Goal: Task Accomplishment & Management: Use online tool/utility

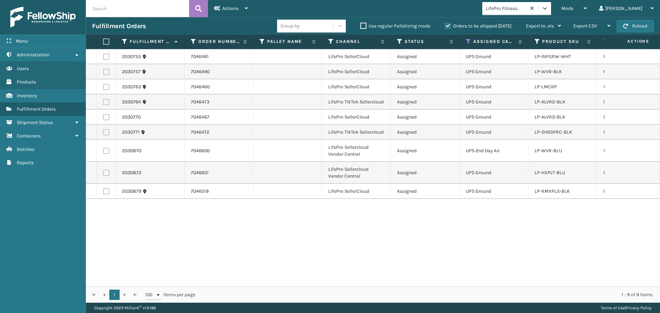
click at [133, 4] on input "text" at bounding box center [137, 8] width 103 height 17
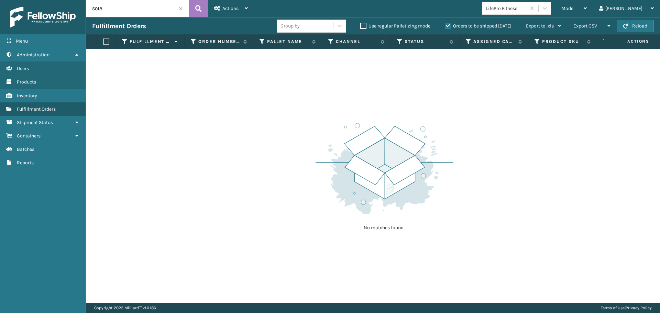
click at [106, 11] on input "5018" at bounding box center [137, 8] width 103 height 17
type input "5018060"
click at [586, 12] on div "Mode" at bounding box center [573, 8] width 25 height 17
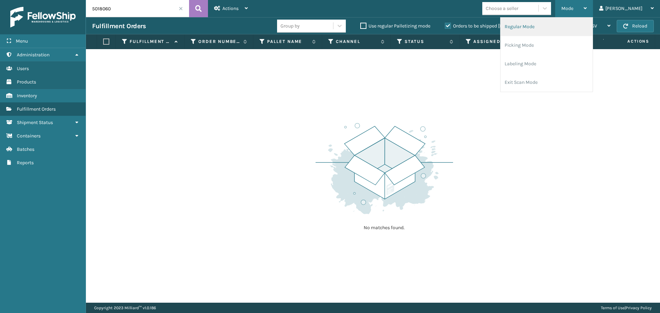
click at [547, 27] on li "Regular Mode" at bounding box center [546, 27] width 92 height 19
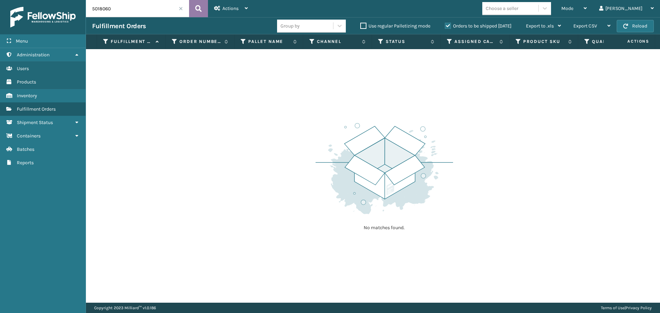
click at [202, 8] on button at bounding box center [198, 8] width 19 height 17
click at [448, 25] on label "Orders to be shipped [DATE]" at bounding box center [478, 26] width 67 height 6
click at [445, 25] on input "Orders to be shipped [DATE]" at bounding box center [445, 24] width 0 height 4
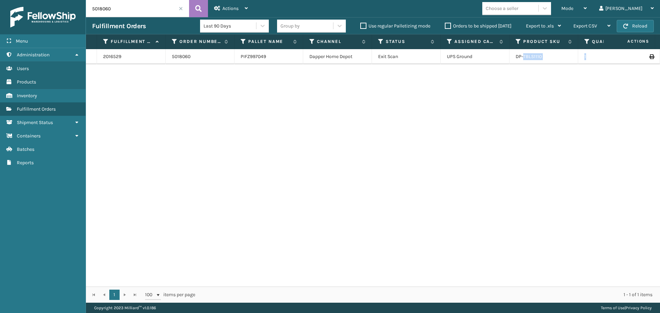
drag, startPoint x: 546, startPoint y: 53, endPoint x: 637, endPoint y: 52, distance: 91.0
click at [637, 52] on tr "2016529 5018060 PIFZ997049 Dapper Home Depot Exit Scan UPS Ground DP-TBLS1110 1…" at bounding box center [529, 56] width 887 height 15
click at [637, 52] on td at bounding box center [634, 56] width 52 height 15
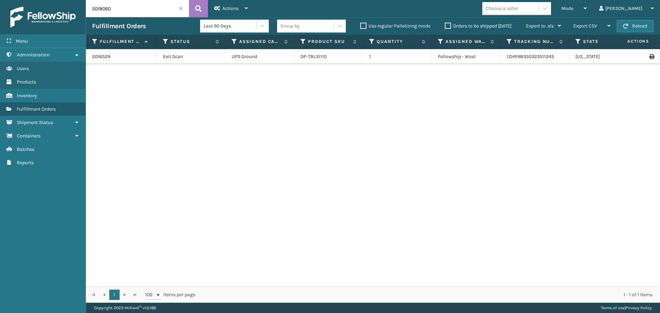
scroll to position [0, 261]
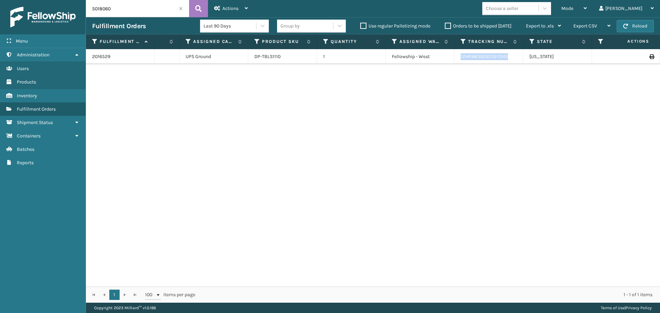
drag, startPoint x: 505, startPoint y: 57, endPoint x: 454, endPoint y: 57, distance: 50.8
click at [454, 57] on tr "2016529 5018060 PIFZ997049 Dapper Home Depot Exit Scan UPS Ground DP-TBLS1110 1…" at bounding box center [268, 56] width 887 height 15
copy tr "1ZHR98350323511245"
click at [101, 56] on link "2016529" at bounding box center [101, 56] width 18 height 7
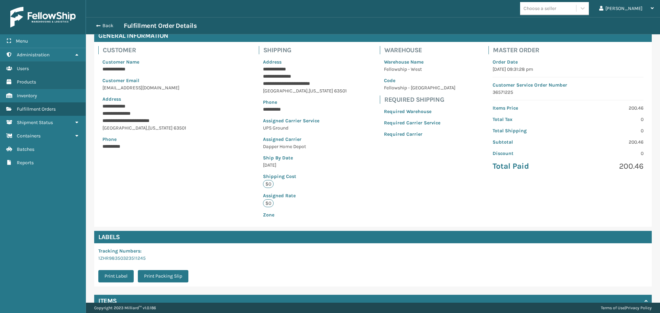
scroll to position [100, 0]
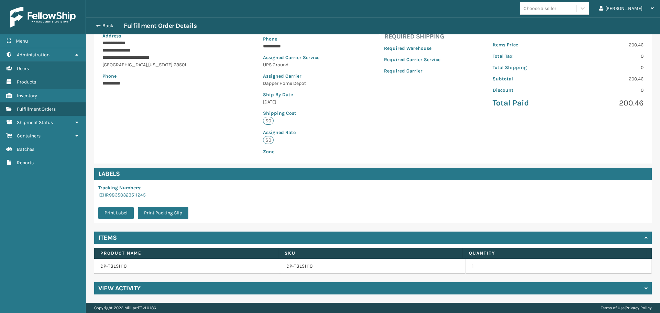
click at [296, 288] on div "View Activity" at bounding box center [372, 288] width 557 height 12
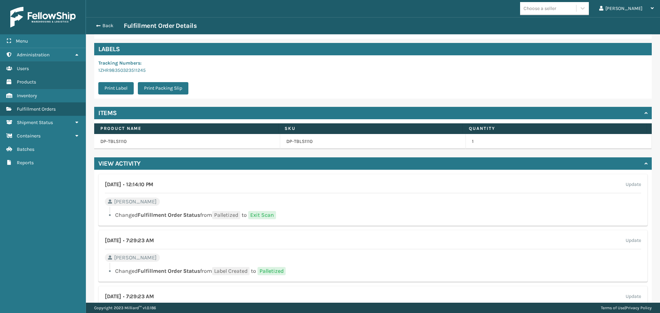
scroll to position [267, 0]
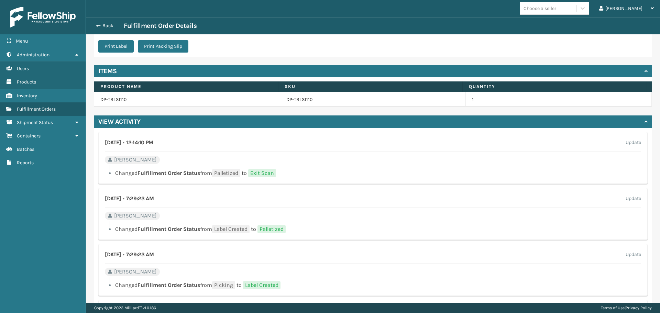
click at [117, 215] on span "[PERSON_NAME]" at bounding box center [135, 216] width 43 height 8
drag, startPoint x: 159, startPoint y: 196, endPoint x: 104, endPoint y: 213, distance: 57.7
click at [197, 203] on div "[DATE] • 7:29:23 AM Update" at bounding box center [373, 200] width 536 height 13
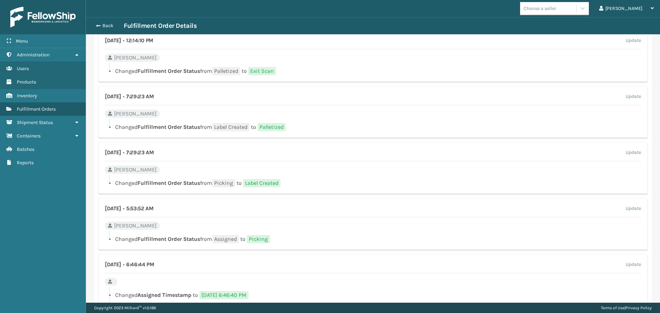
scroll to position [370, 0]
click at [106, 27] on button "Back" at bounding box center [108, 26] width 32 height 6
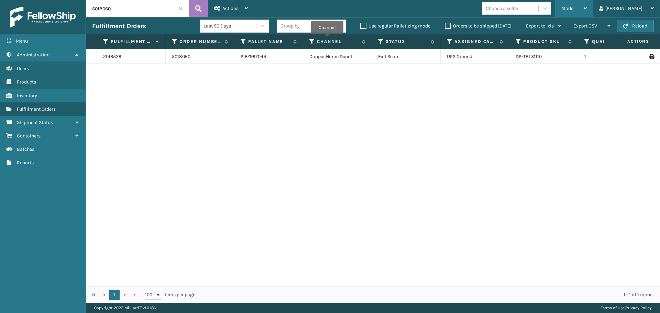
click at [586, 10] on div "Mode" at bounding box center [573, 8] width 25 height 17
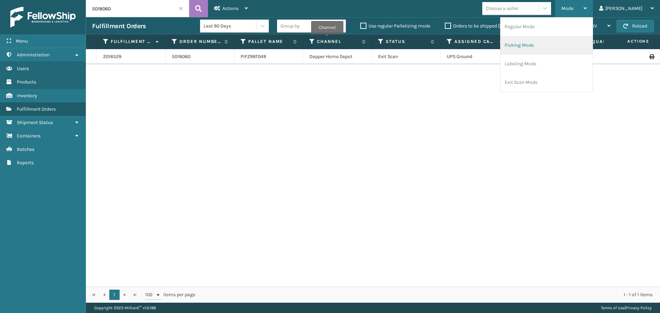
drag, startPoint x: 562, startPoint y: 42, endPoint x: 558, endPoint y: 42, distance: 3.8
click at [558, 42] on li "Picking Mode" at bounding box center [546, 45] width 92 height 19
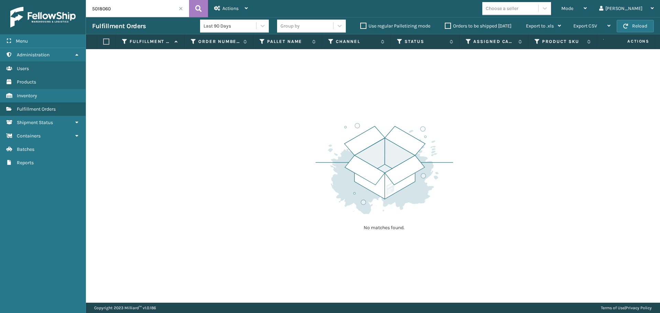
click at [181, 8] on span at bounding box center [181, 9] width 4 height 4
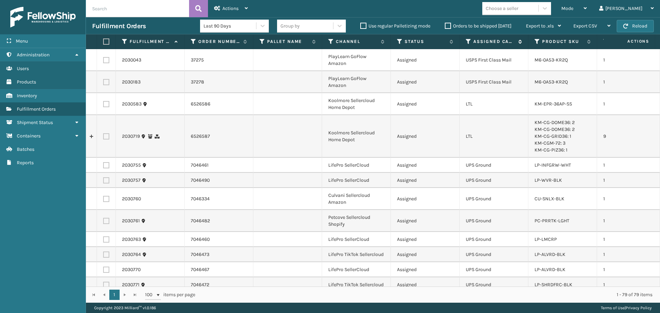
click at [467, 42] on icon at bounding box center [467, 41] width 5 height 6
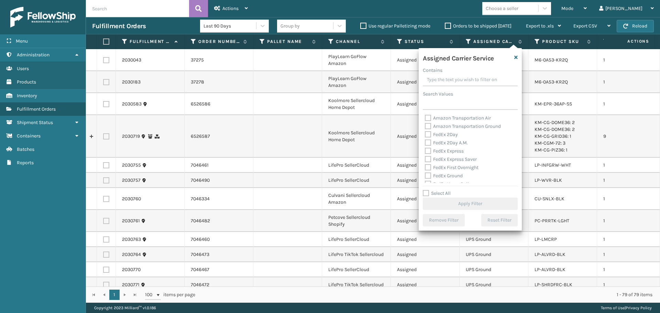
click at [437, 133] on label "FedEx 2Day" at bounding box center [441, 135] width 33 height 6
click at [425, 133] on input "FedEx 2Day" at bounding box center [425, 133] width 0 height 4
checkbox input "true"
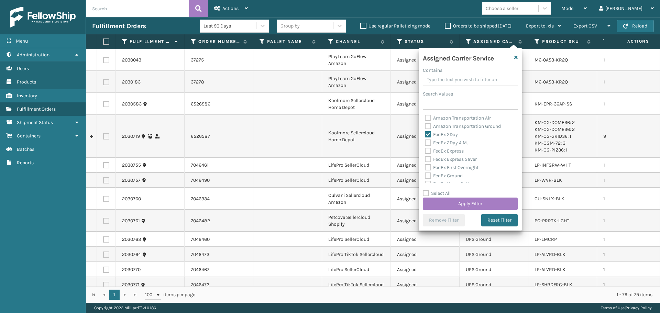
click at [437, 144] on label "FedEx 2Day A.M." at bounding box center [446, 143] width 43 height 6
click at [425, 143] on input "FedEx 2Day A.M." at bounding box center [425, 141] width 0 height 4
checkbox input "true"
drag, startPoint x: 439, startPoint y: 149, endPoint x: 442, endPoint y: 157, distance: 8.4
click at [439, 149] on label "FedEx Express" at bounding box center [444, 151] width 39 height 6
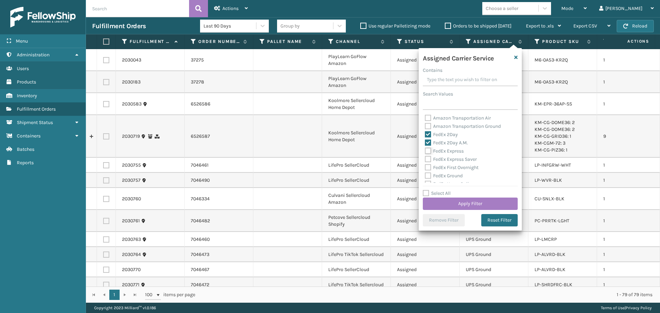
click at [425, 149] on input "FedEx Express" at bounding box center [425, 149] width 0 height 4
checkbox input "true"
click at [442, 158] on label "FedEx Express Saver" at bounding box center [451, 159] width 52 height 6
click at [425, 158] on input "FedEx Express Saver" at bounding box center [425, 157] width 0 height 4
checkbox input "true"
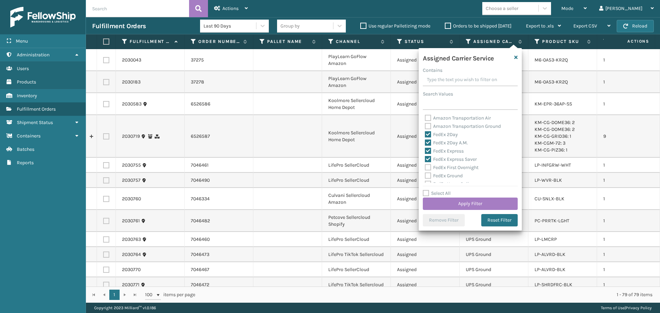
click at [446, 169] on label "FedEx First Overnight" at bounding box center [452, 168] width 54 height 6
click at [425, 168] on input "FedEx First Overnight" at bounding box center [425, 166] width 0 height 4
checkbox input "true"
click at [447, 178] on label "FedEx Ground" at bounding box center [444, 176] width 38 height 6
click at [425, 176] on input "FedEx Ground" at bounding box center [425, 174] width 0 height 4
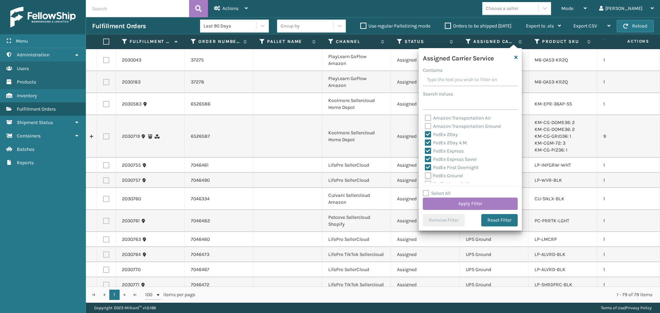
checkbox input "true"
click at [444, 150] on label "FedEx Home Delivery" at bounding box center [451, 150] width 53 height 6
click at [425, 150] on input "FedEx Home Delivery" at bounding box center [425, 148] width 0 height 4
checkbox input "true"
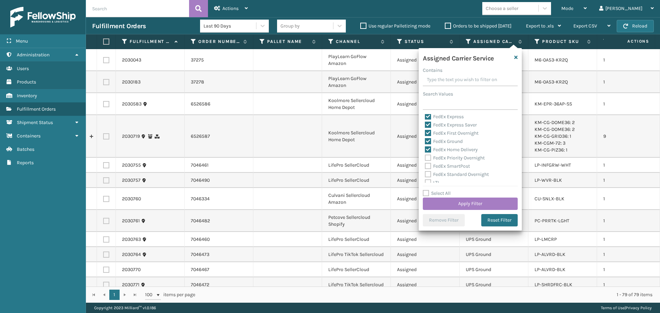
click at [445, 157] on label "FedEx Priority Overnight" at bounding box center [455, 158] width 60 height 6
click at [425, 157] on input "FedEx Priority Overnight" at bounding box center [425, 156] width 0 height 4
checkbox input "true"
click at [446, 164] on label "FedEx SmartPost" at bounding box center [447, 166] width 45 height 6
click at [425, 164] on input "FedEx SmartPost" at bounding box center [425, 164] width 0 height 4
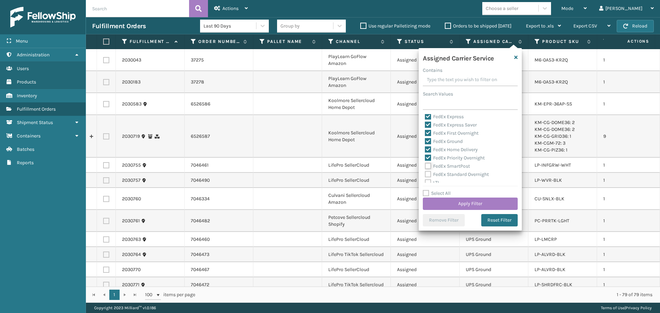
checkbox input "true"
click at [450, 175] on label "FedEx Standard Overnight" at bounding box center [457, 174] width 64 height 6
click at [425, 175] on input "FedEx Standard Overnight" at bounding box center [425, 172] width 0 height 4
checkbox input "true"
click at [455, 203] on button "Apply Filter" at bounding box center [470, 204] width 95 height 12
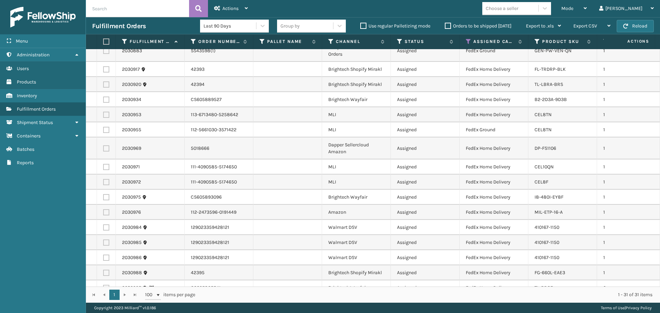
scroll to position [298, 0]
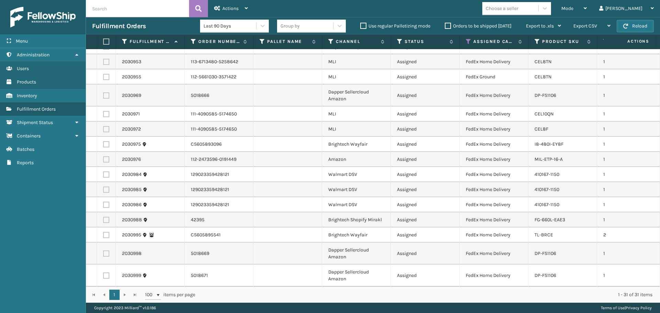
click at [105, 40] on label at bounding box center [105, 41] width 4 height 6
click at [103, 40] on input "checkbox" at bounding box center [103, 42] width 0 height 4
checkbox input "true"
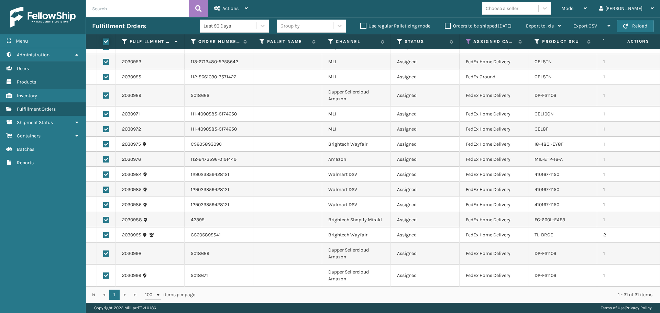
checkbox input "true"
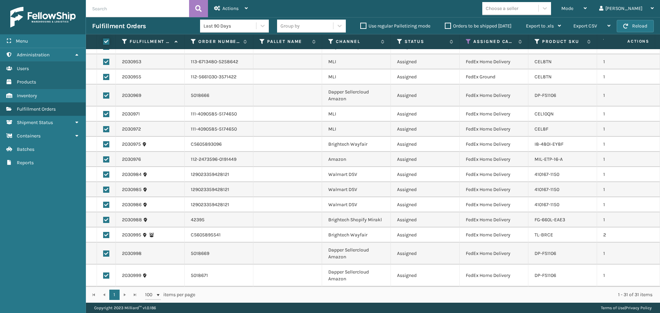
checkbox input "true"
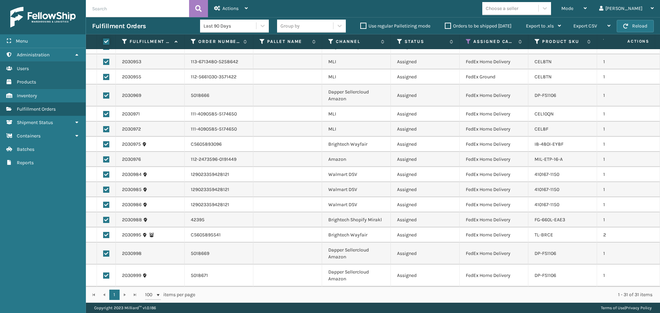
checkbox input "true"
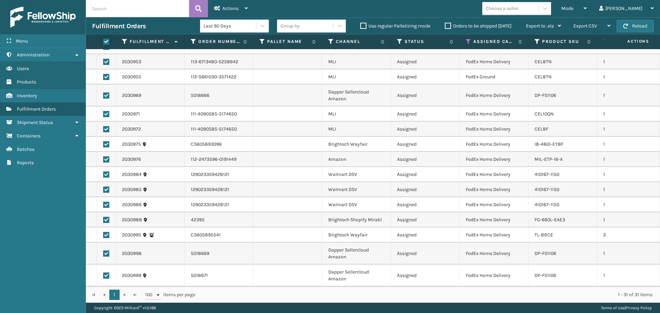
checkbox input "true"
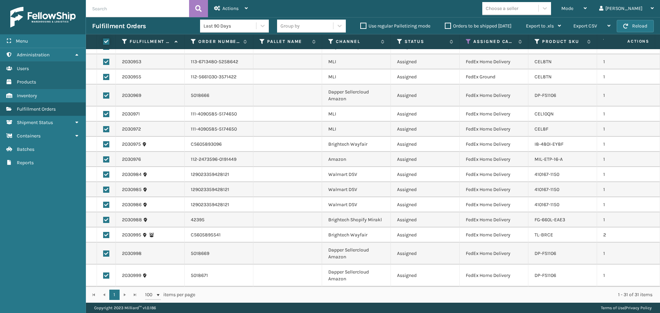
checkbox input "true"
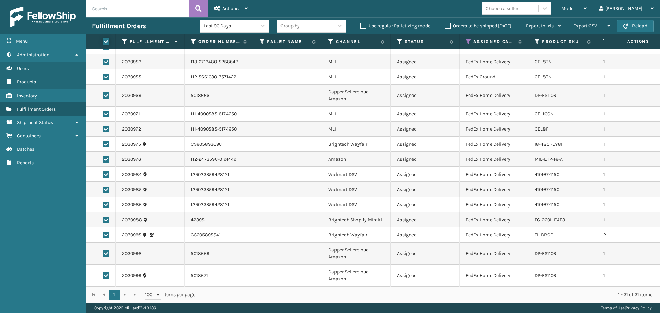
checkbox input "true"
click at [225, 7] on span "Actions" at bounding box center [230, 8] width 16 height 6
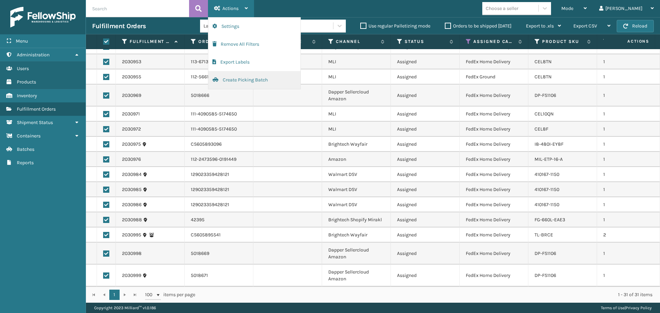
click at [240, 82] on button "Create Picking Batch" at bounding box center [254, 80] width 92 height 18
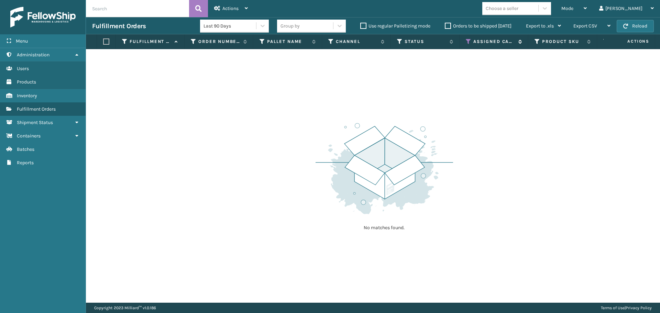
click at [469, 41] on icon at bounding box center [467, 41] width 5 height 6
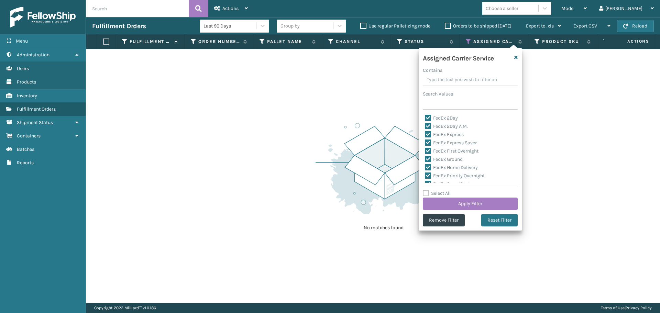
click at [437, 196] on div "Select All Apply Filter" at bounding box center [470, 199] width 95 height 21
click at [436, 193] on label "Select All" at bounding box center [437, 193] width 28 height 6
click at [436, 190] on input "Select All" at bounding box center [474, 189] width 103 height 1
checkbox input "true"
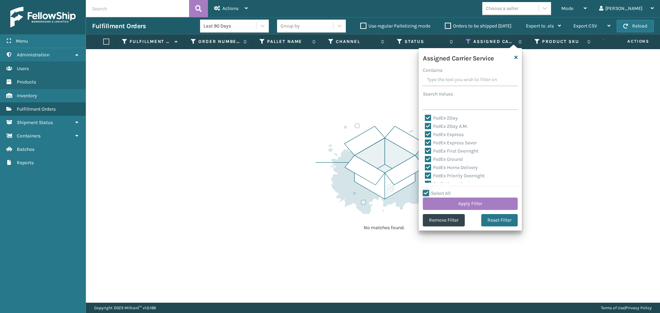
checkbox input "true"
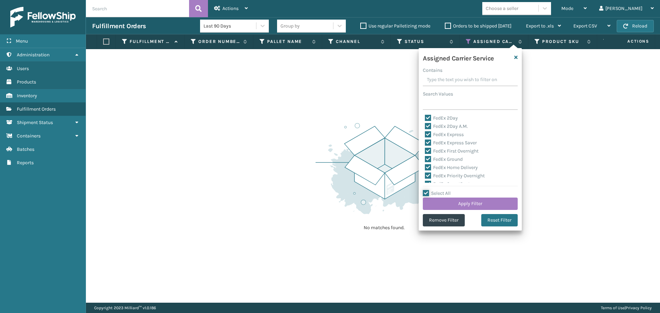
checkbox input "true"
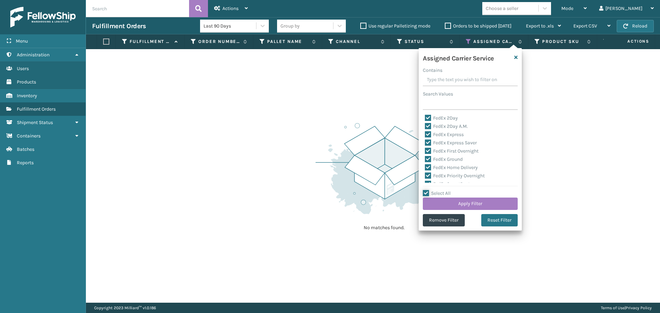
checkbox input "true"
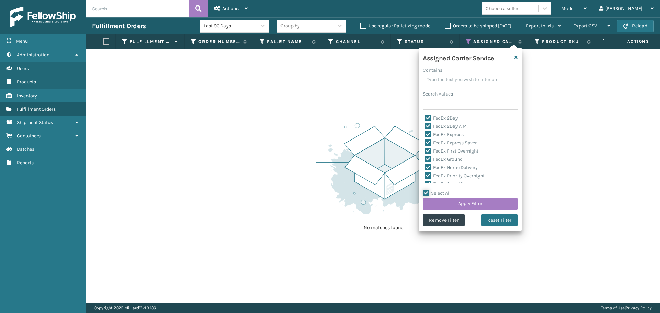
checkbox input "true"
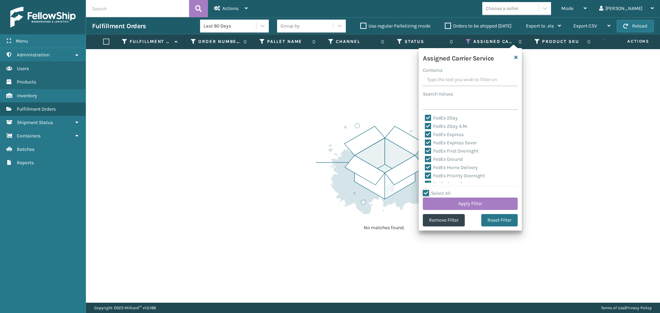
checkbox input "true"
click at [436, 193] on label "Select All" at bounding box center [437, 193] width 28 height 6
click at [436, 190] on input "Select All" at bounding box center [474, 189] width 103 height 1
checkbox input "false"
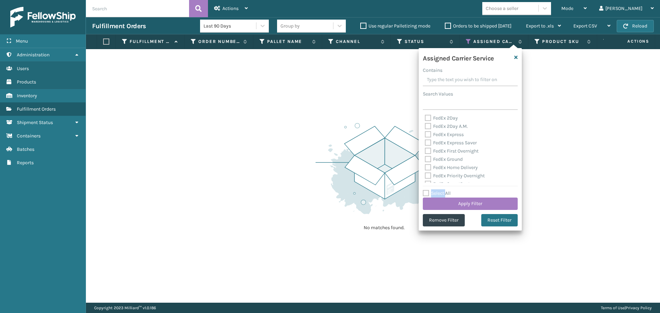
checkbox input "false"
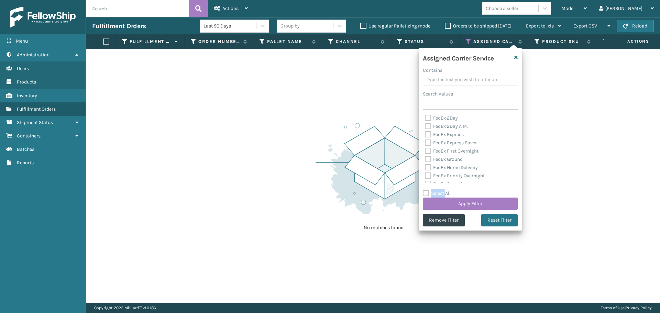
checkbox input "false"
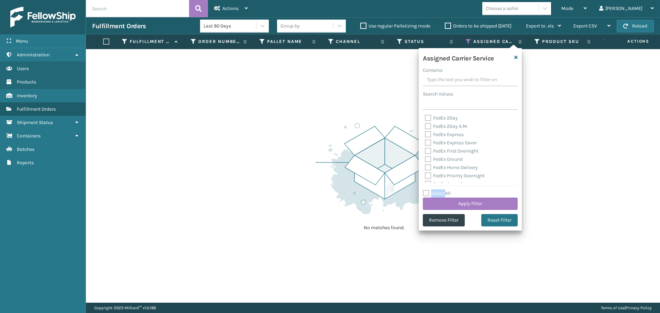
checkbox input "false"
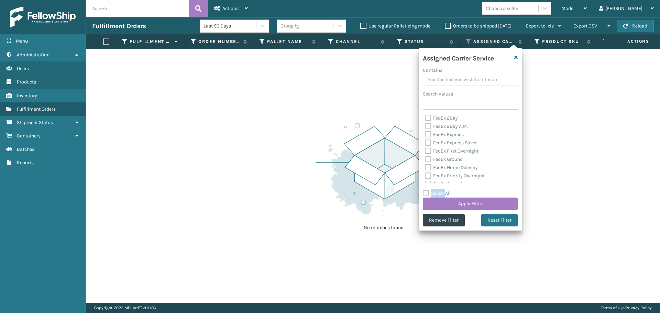
checkbox input "false"
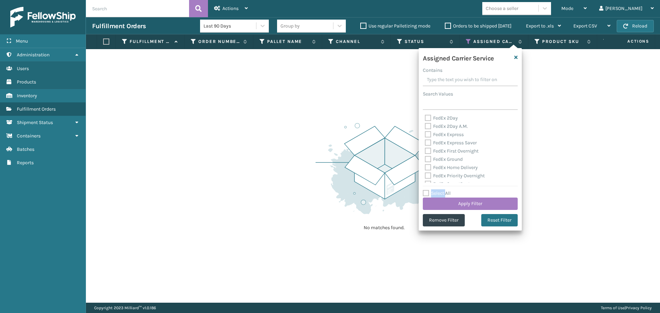
checkbox input "false"
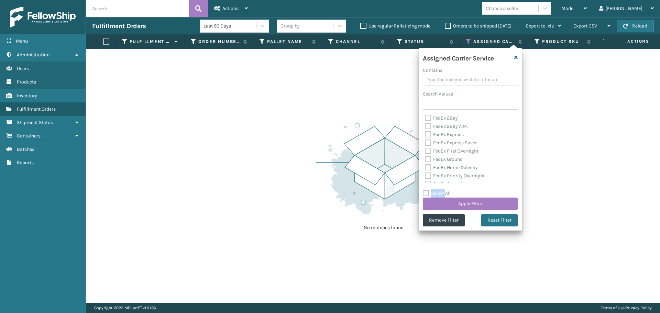
checkbox input "false"
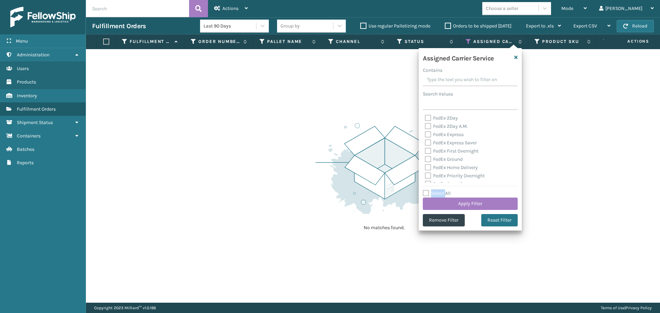
checkbox input "false"
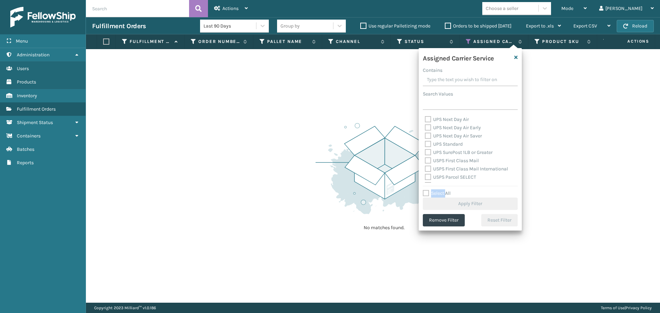
scroll to position [137, 0]
click at [441, 134] on div "UPS Express" at bounding box center [470, 137] width 91 height 8
click at [443, 130] on label "UPS 3 Day Select" at bounding box center [447, 129] width 44 height 6
click at [425, 130] on input "UPS 3 Day Select" at bounding box center [425, 127] width 0 height 4
checkbox input "true"
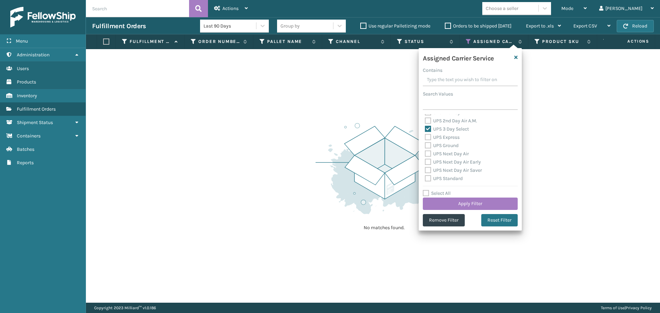
click at [444, 124] on div "UPS 2nd Day Air A.M." at bounding box center [470, 121] width 91 height 8
click at [442, 120] on label "UPS 2nd Day Air A.M." at bounding box center [451, 121] width 52 height 6
click at [425, 120] on input "UPS 2nd Day Air A.M." at bounding box center [425, 119] width 0 height 4
checkbox input "true"
click at [446, 146] on label "UPS 2nd Day Air" at bounding box center [446, 147] width 42 height 6
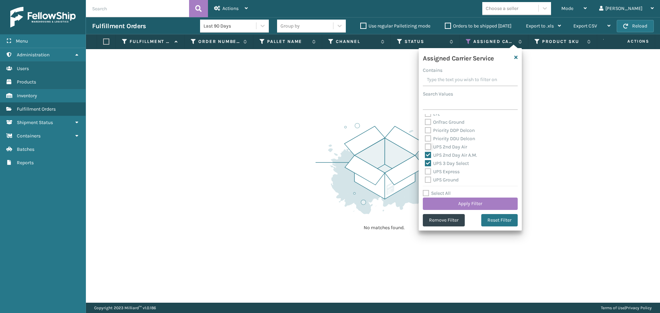
click at [425, 146] on input "UPS 2nd Day Air" at bounding box center [425, 145] width 0 height 4
checkbox input "true"
click at [440, 135] on label "UPS Express" at bounding box center [442, 137] width 35 height 6
click at [425, 135] on input "UPS Express" at bounding box center [425, 135] width 0 height 4
checkbox input "true"
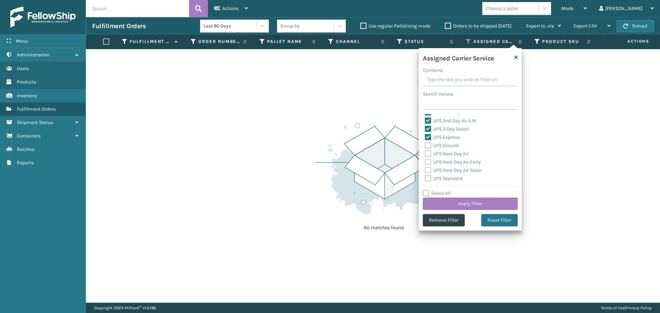
click at [445, 146] on label "UPS Ground" at bounding box center [442, 146] width 34 height 6
click at [425, 146] on input "UPS Ground" at bounding box center [425, 144] width 0 height 4
checkbox input "true"
click at [445, 150] on div "UPS Next Day Air" at bounding box center [470, 154] width 91 height 8
click at [445, 155] on label "UPS Next Day Air" at bounding box center [447, 154] width 44 height 6
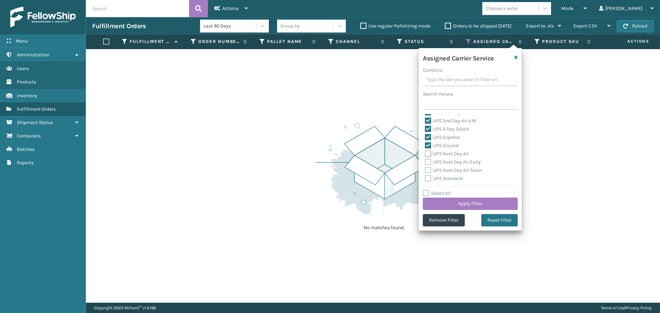
click at [425, 154] on input "UPS Next Day Air" at bounding box center [425, 152] width 0 height 4
checkbox input "true"
click at [446, 163] on label "UPS Next Day Air Early" at bounding box center [453, 162] width 56 height 6
click at [425, 162] on input "UPS Next Day Air Early" at bounding box center [425, 160] width 0 height 4
checkbox input "true"
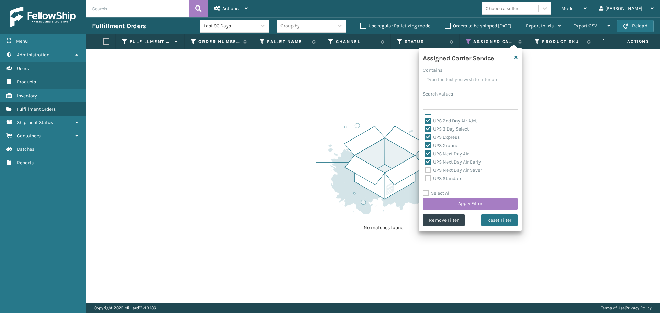
click at [446, 167] on label "UPS Next Day Air Saver" at bounding box center [453, 170] width 57 height 6
click at [425, 167] on input "UPS Next Day Air Saver" at bounding box center [425, 168] width 0 height 4
checkbox input "true"
click at [445, 175] on div "UPS Standard" at bounding box center [470, 179] width 91 height 8
click at [445, 179] on label "UPS Standard" at bounding box center [444, 179] width 38 height 6
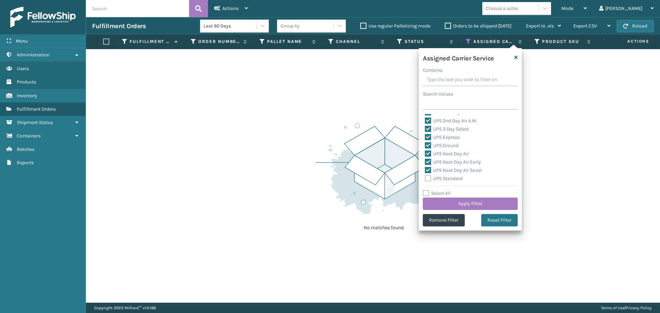
click at [425, 179] on input "UPS Standard" at bounding box center [425, 177] width 0 height 4
checkbox input "true"
click at [447, 197] on div "Select All Apply Filter" at bounding box center [470, 199] width 95 height 21
click at [447, 203] on button "Apply Filter" at bounding box center [470, 204] width 95 height 12
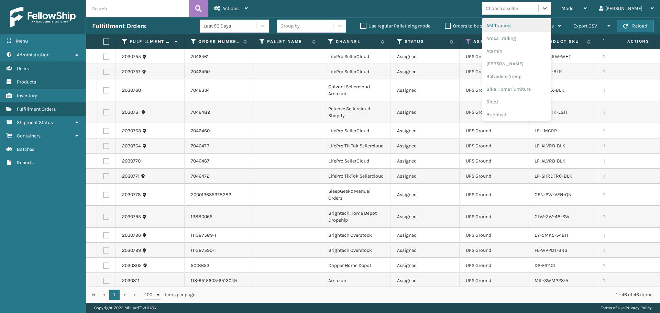
click at [518, 10] on div "Choose a seller" at bounding box center [501, 8] width 33 height 7
click at [528, 71] on div "LifePro Fitness" at bounding box center [516, 73] width 69 height 13
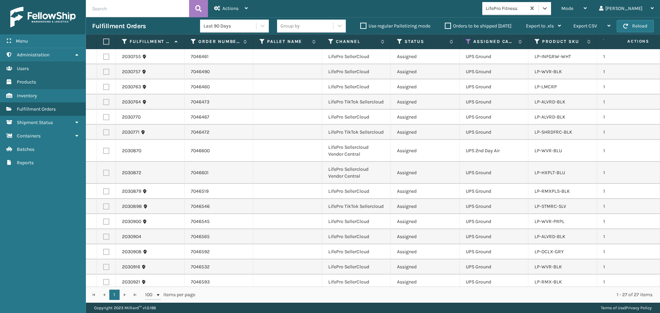
drag, startPoint x: 105, startPoint y: 40, endPoint x: 124, endPoint y: 32, distance: 20.0
click at [105, 40] on label at bounding box center [105, 41] width 4 height 6
click at [103, 40] on input "checkbox" at bounding box center [103, 42] width 0 height 4
checkbox input "true"
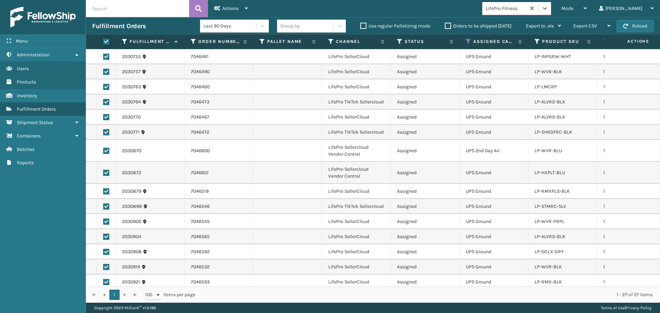
checkbox input "true"
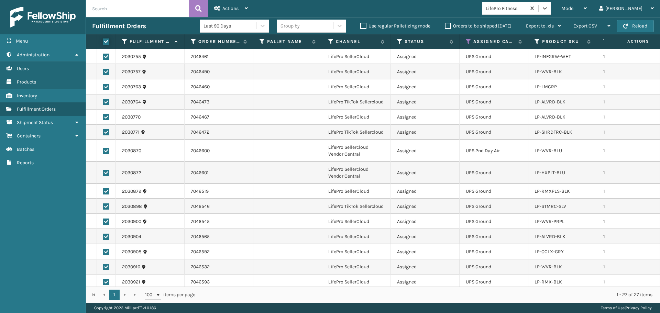
checkbox input "true"
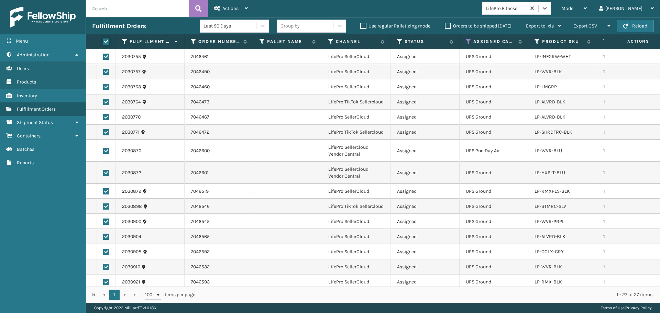
checkbox input "true"
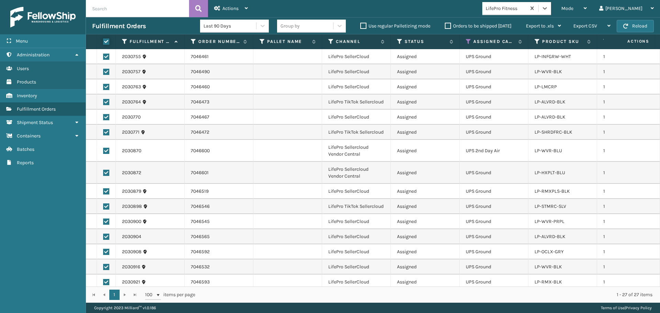
checkbox input "true"
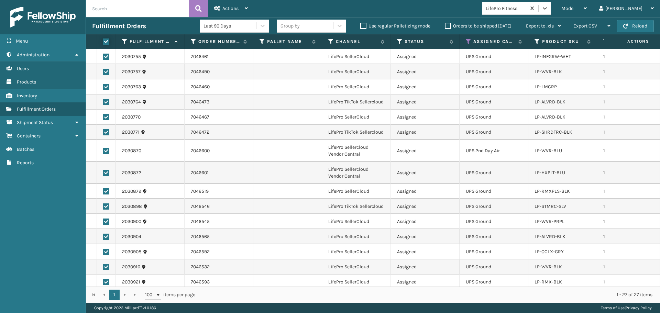
checkbox input "true"
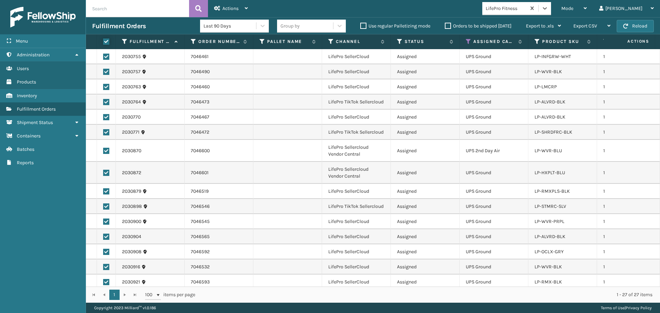
checkbox input "true"
click at [239, 5] on div "Actions" at bounding box center [231, 8] width 34 height 17
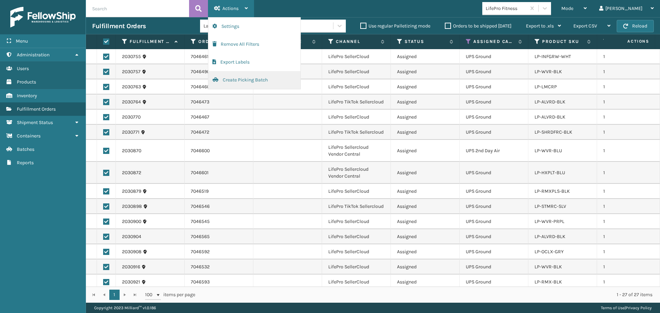
click at [245, 79] on button "Create Picking Batch" at bounding box center [254, 80] width 92 height 18
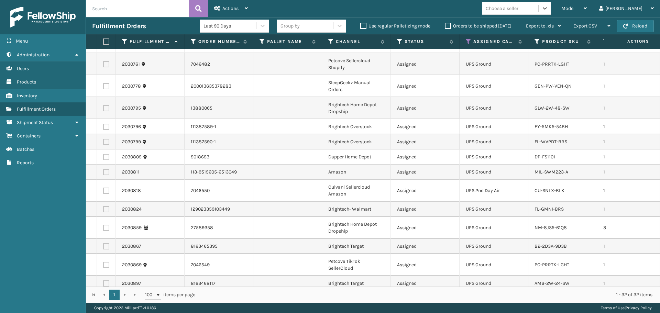
scroll to position [0, 0]
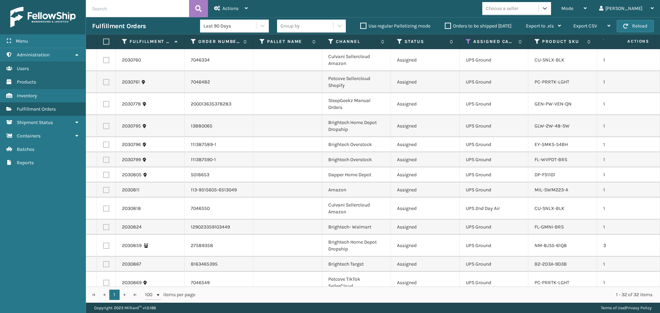
click at [518, 10] on div "Choose a seller" at bounding box center [501, 8] width 33 height 7
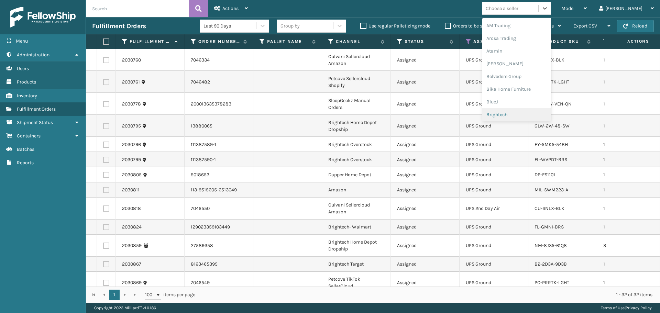
click at [530, 111] on div "Brightech" at bounding box center [516, 114] width 69 height 13
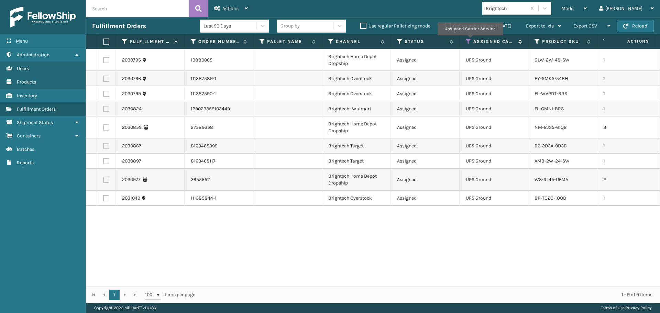
click at [470, 40] on icon at bounding box center [467, 41] width 5 height 6
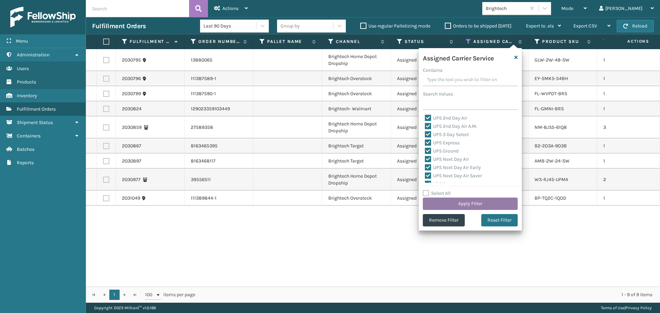
click at [442, 203] on button "Apply Filter" at bounding box center [470, 204] width 95 height 12
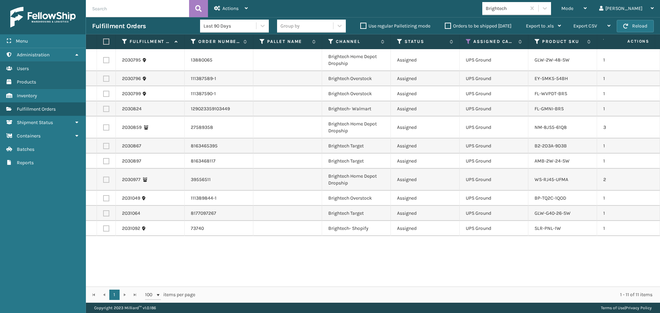
click at [106, 40] on label at bounding box center [105, 41] width 4 height 6
click at [103, 40] on input "checkbox" at bounding box center [103, 42] width 0 height 4
checkbox input "true"
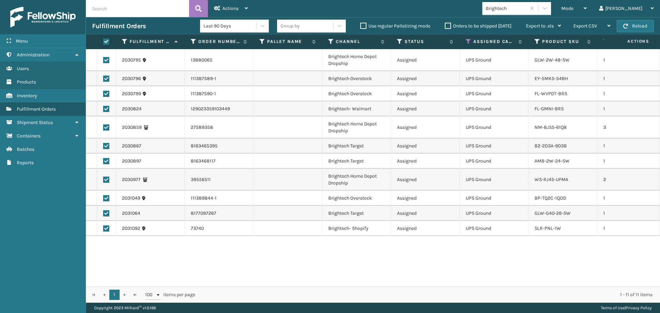
checkbox input "true"
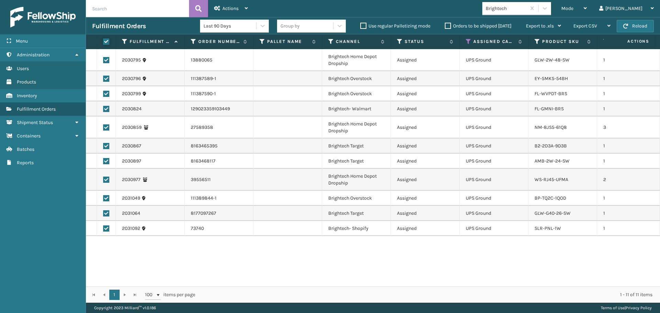
checkbox input "true"
click at [224, 8] on span "Actions" at bounding box center [230, 8] width 16 height 6
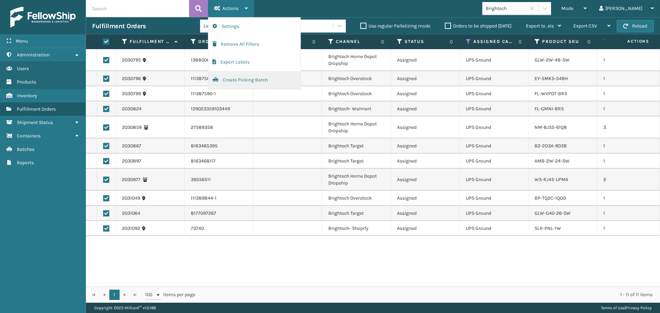
click at [246, 85] on button "Create Picking Batch" at bounding box center [254, 80] width 92 height 18
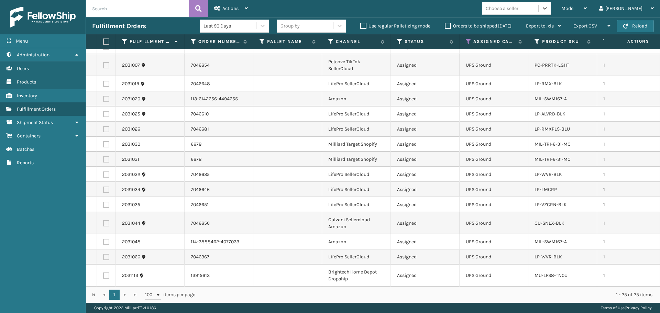
scroll to position [207, 0]
click at [103, 41] on label at bounding box center [105, 41] width 4 height 6
click at [103, 41] on input "checkbox" at bounding box center [103, 42] width 0 height 4
checkbox input "true"
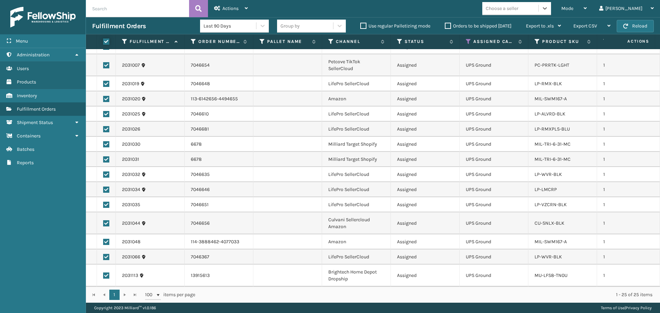
checkbox input "true"
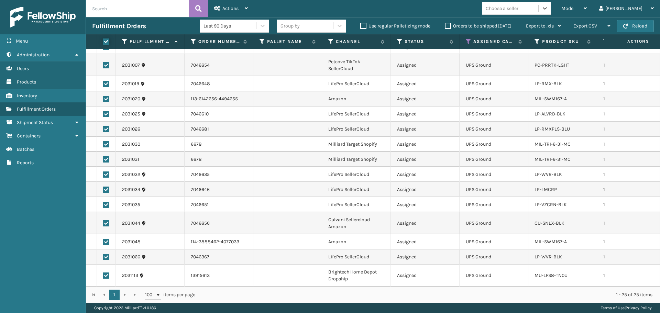
checkbox input "true"
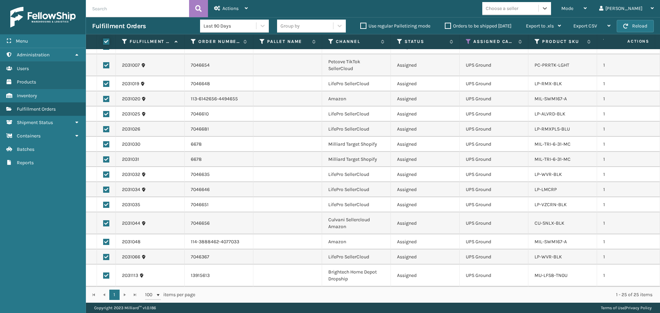
checkbox input "true"
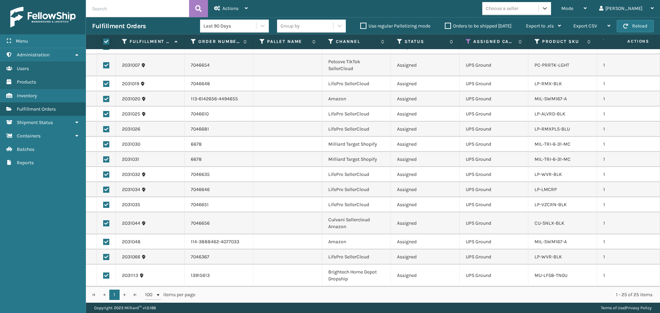
checkbox input "true"
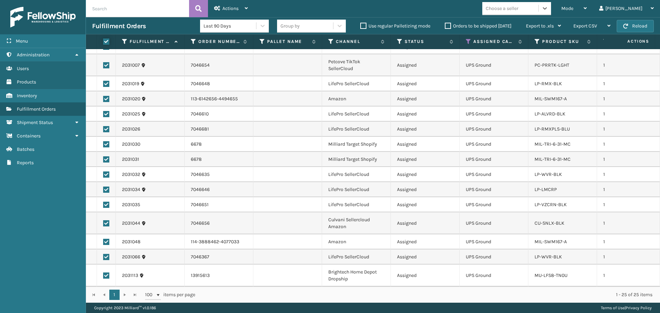
checkbox input "true"
click at [218, 8] on icon at bounding box center [217, 8] width 6 height 5
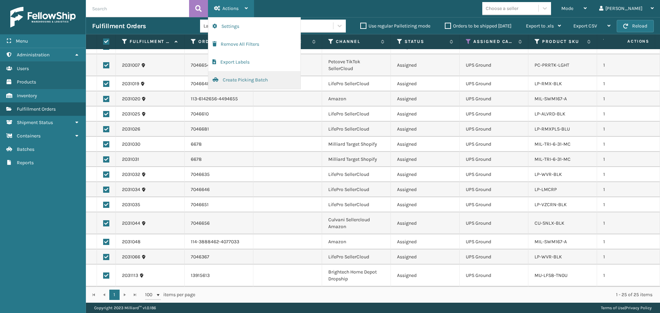
click at [229, 85] on button "Create Picking Batch" at bounding box center [254, 80] width 92 height 18
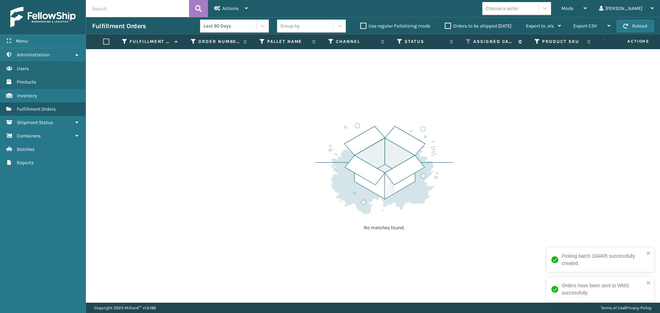
click at [469, 40] on icon at bounding box center [467, 41] width 5 height 6
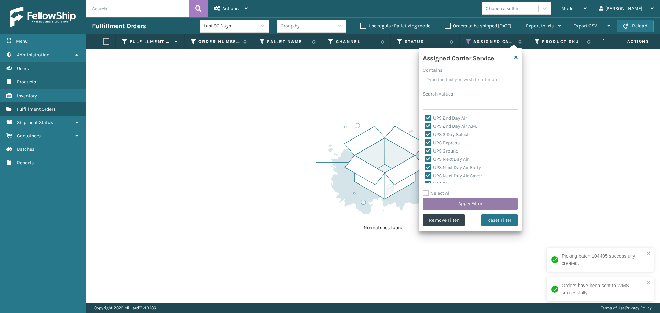
click at [461, 203] on button "Apply Filter" at bounding box center [470, 204] width 95 height 12
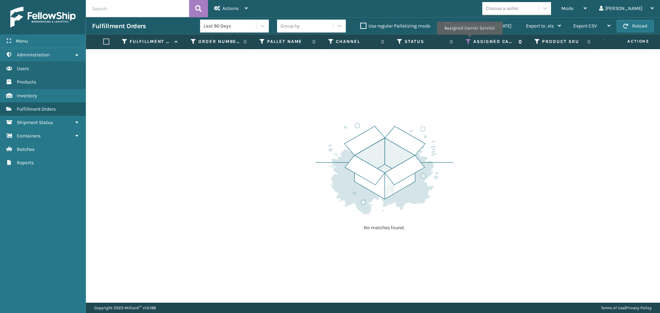
click at [467, 40] on icon at bounding box center [467, 41] width 5 height 6
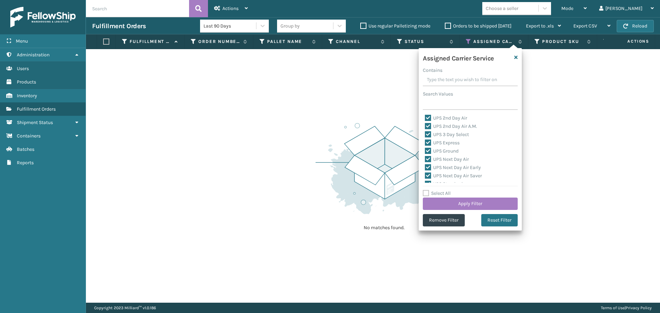
click at [436, 191] on label "Select All" at bounding box center [437, 193] width 28 height 6
click at [436, 190] on input "Select All" at bounding box center [474, 189] width 103 height 1
checkbox input "true"
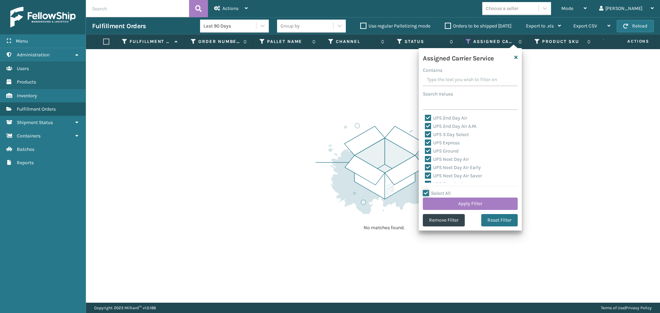
checkbox input "true"
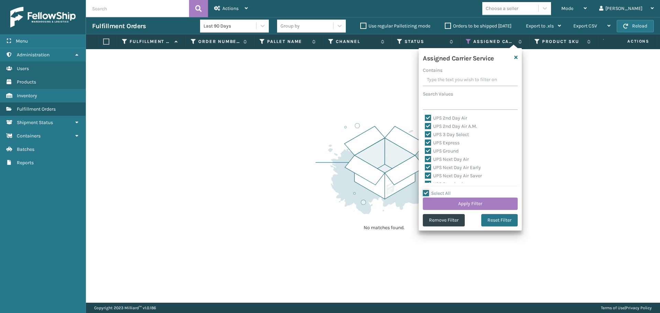
checkbox input "true"
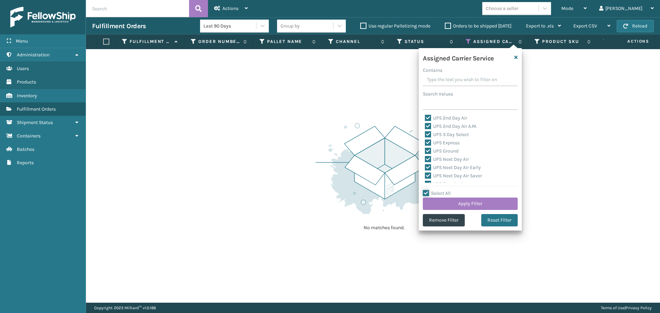
checkbox input "true"
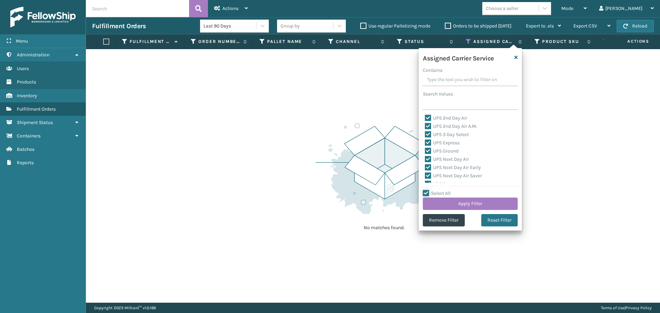
checkbox input "true"
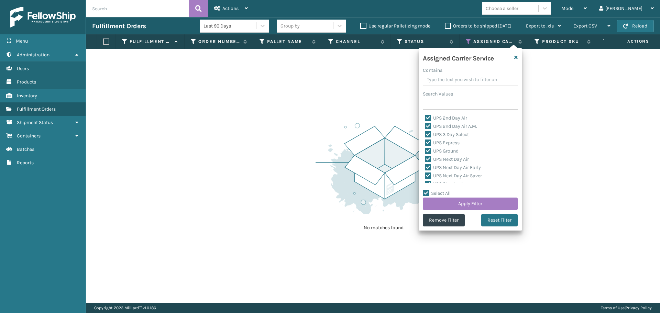
click at [436, 191] on label "Select All" at bounding box center [437, 193] width 28 height 6
click at [436, 190] on input "Select All" at bounding box center [474, 189] width 103 height 1
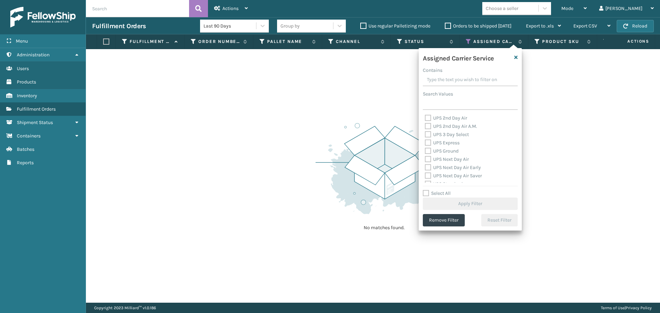
click at [436, 191] on label "Select All" at bounding box center [437, 193] width 28 height 6
click at [436, 190] on input "Select All" at bounding box center [474, 189] width 103 height 1
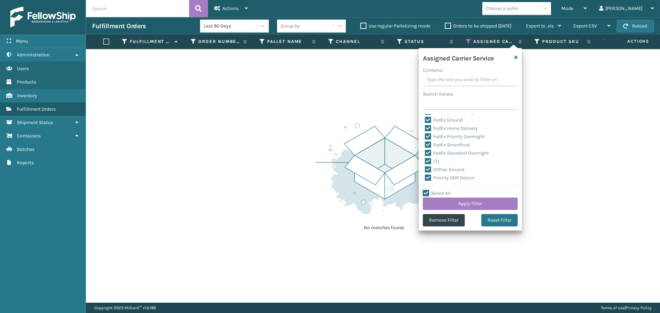
scroll to position [137, 0]
click at [438, 154] on label "LTL" at bounding box center [432, 154] width 15 height 6
click at [425, 154] on input "LTL" at bounding box center [425, 152] width 0 height 4
click at [457, 203] on button "Apply Filter" at bounding box center [470, 204] width 95 height 12
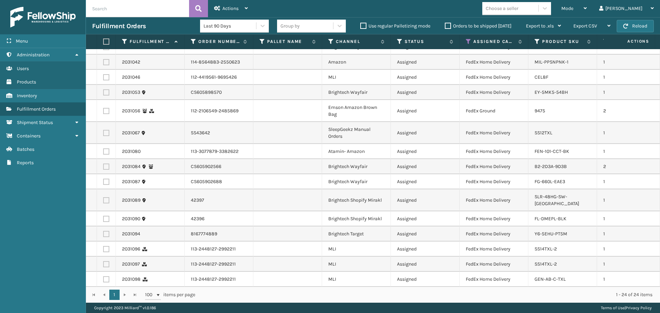
scroll to position [165, 0]
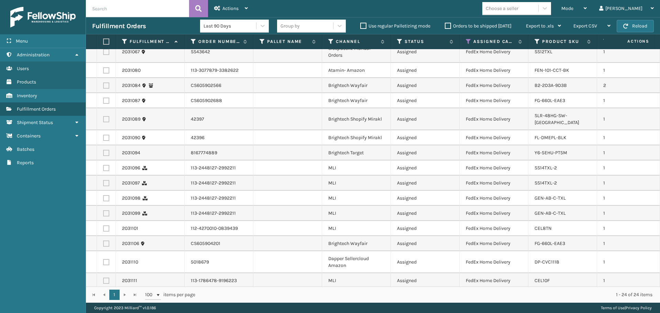
click at [518, 9] on div "Choose a seller" at bounding box center [501, 8] width 33 height 7
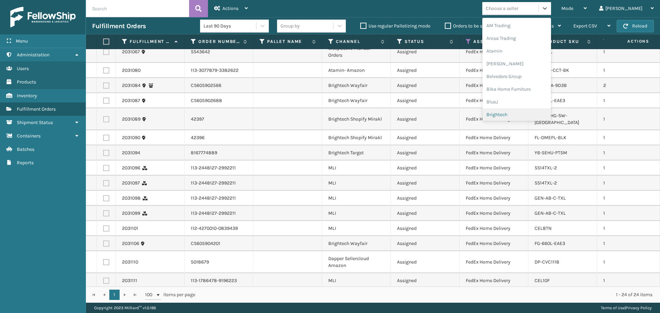
click at [519, 113] on div "Brightech" at bounding box center [516, 114] width 69 height 13
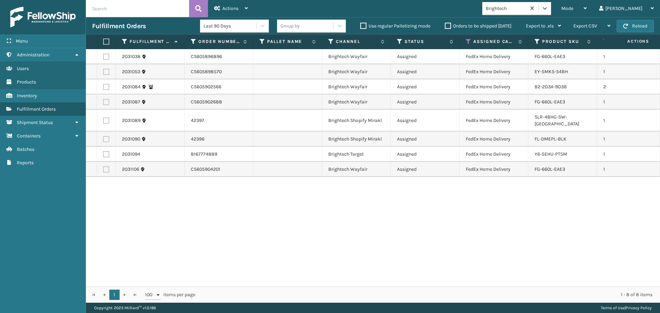
drag, startPoint x: 106, startPoint y: 41, endPoint x: 119, endPoint y: 34, distance: 14.1
click at [107, 42] on label at bounding box center [105, 41] width 4 height 6
click at [103, 42] on input "checkbox" at bounding box center [103, 42] width 0 height 4
click at [232, 4] on div "Actions" at bounding box center [231, 8] width 34 height 17
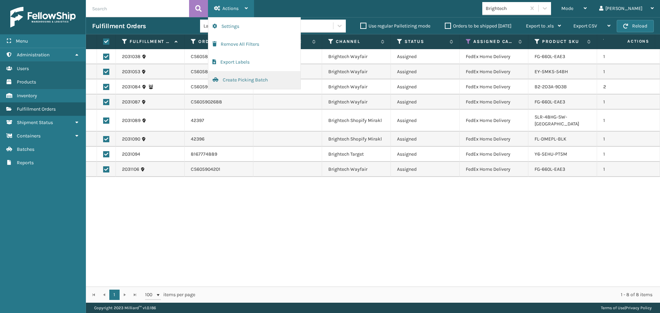
click at [247, 84] on button "Create Picking Batch" at bounding box center [254, 80] width 92 height 18
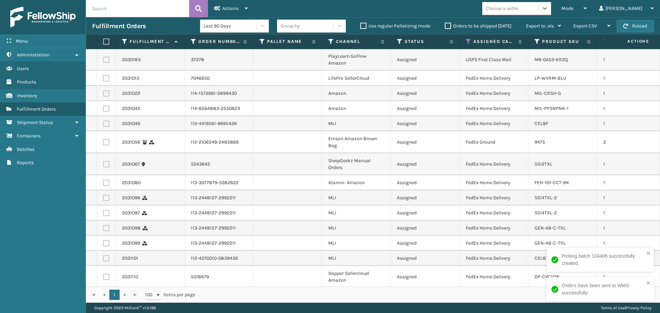
scroll to position [44, 0]
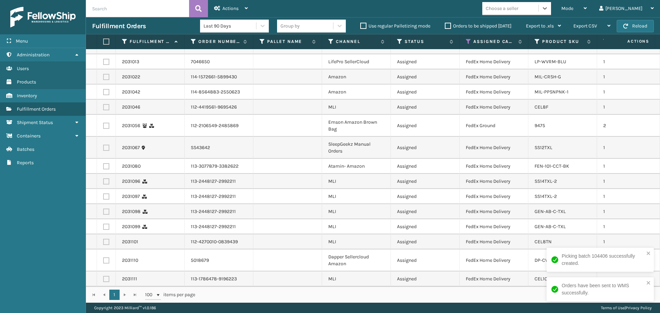
click at [518, 10] on div "Choose a seller" at bounding box center [501, 8] width 33 height 7
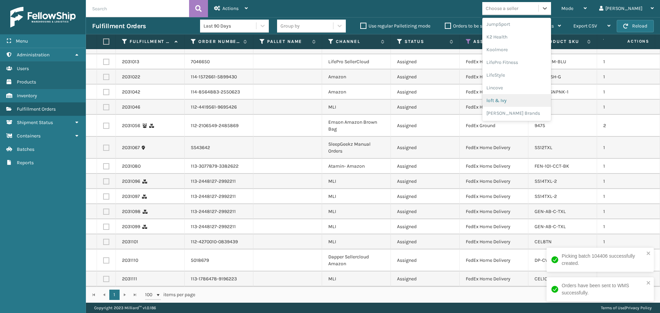
scroll to position [332, 0]
click at [519, 98] on div "SleepGeekz" at bounding box center [516, 100] width 69 height 13
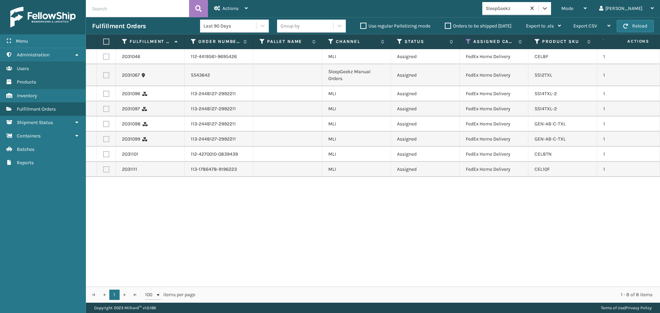
click at [106, 40] on label at bounding box center [105, 41] width 4 height 6
click at [103, 40] on input "checkbox" at bounding box center [103, 42] width 0 height 4
click at [235, 2] on div "Actions" at bounding box center [231, 8] width 34 height 17
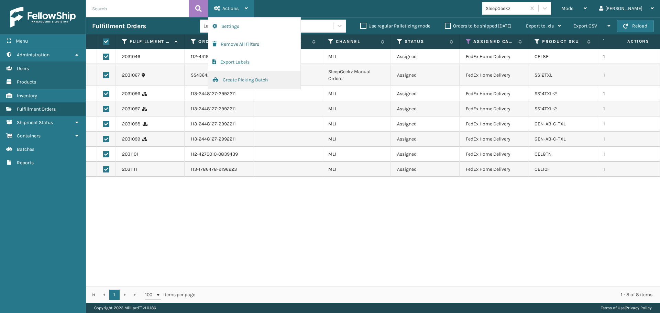
click at [242, 79] on button "Create Picking Batch" at bounding box center [254, 80] width 92 height 18
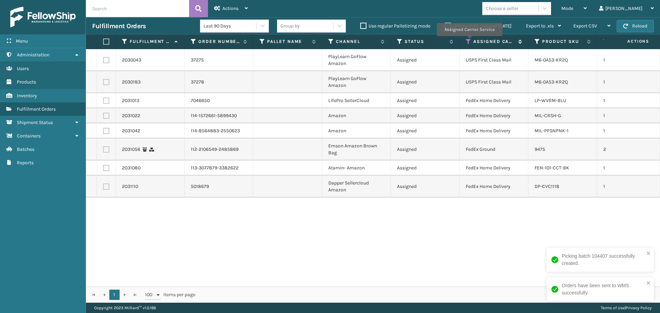
click at [469, 41] on icon at bounding box center [467, 41] width 5 height 6
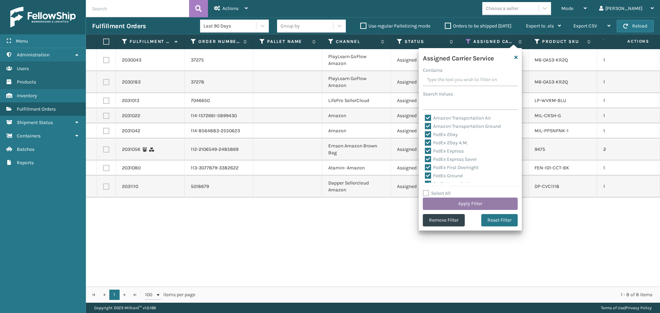
click at [475, 203] on button "Apply Filter" at bounding box center [470, 204] width 95 height 12
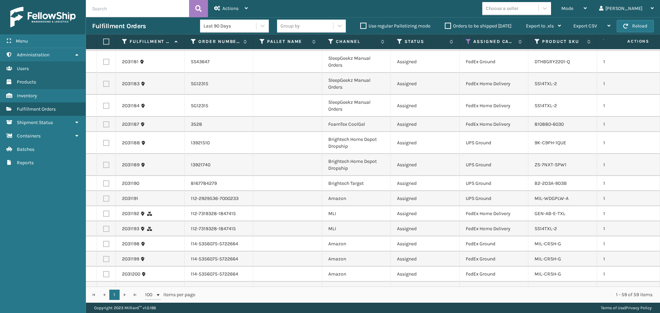
scroll to position [776, 0]
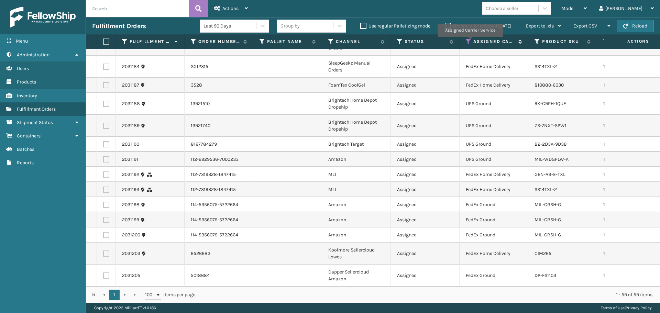
click at [470, 42] on icon at bounding box center [467, 41] width 5 height 6
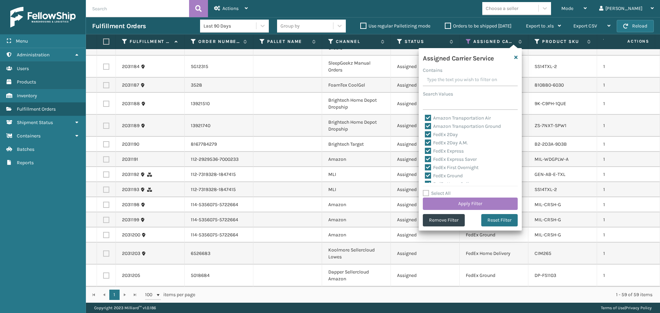
click at [442, 194] on label "Select All" at bounding box center [437, 193] width 28 height 6
click at [442, 190] on input "Select All" at bounding box center [474, 189] width 103 height 1
click at [442, 194] on label "Select All" at bounding box center [437, 193] width 28 height 6
click at [442, 190] on input "Select All" at bounding box center [474, 189] width 103 height 1
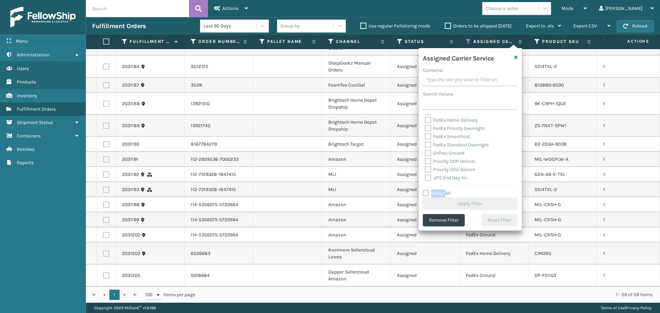
scroll to position [69, 0]
click at [439, 139] on label "FedEx Standard Overnight" at bounding box center [457, 140] width 64 height 6
click at [425, 139] on input "FedEx Standard Overnight" at bounding box center [425, 138] width 0 height 4
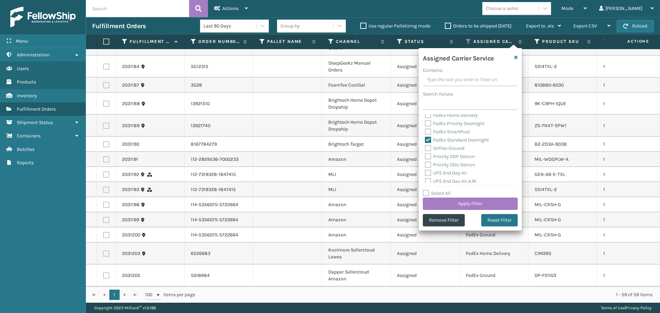
click at [437, 132] on label "FedEx SmartPost" at bounding box center [447, 132] width 45 height 6
click at [425, 132] on input "FedEx SmartPost" at bounding box center [425, 130] width 0 height 4
click at [437, 124] on label "FedEx Priority Overnight" at bounding box center [455, 124] width 60 height 6
click at [425, 124] on input "FedEx Priority Overnight" at bounding box center [425, 122] width 0 height 4
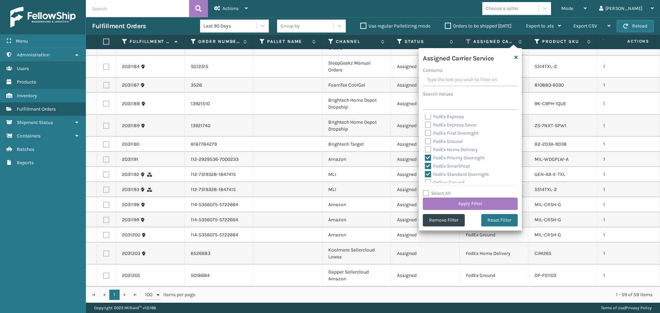
click at [437, 149] on label "FedEx Home Delivery" at bounding box center [451, 150] width 53 height 6
click at [425, 149] on input "FedEx Home Delivery" at bounding box center [425, 148] width 0 height 4
click at [437, 141] on label "FedEx Ground" at bounding box center [444, 141] width 38 height 6
click at [425, 141] on input "FedEx Ground" at bounding box center [425, 139] width 0 height 4
click at [442, 134] on label "FedEx First Overnight" at bounding box center [452, 133] width 54 height 6
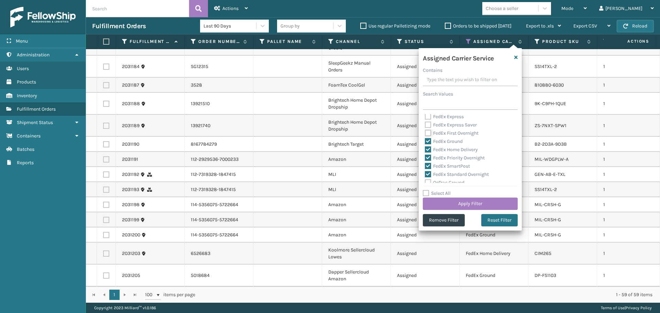
click at [425, 134] on input "FedEx First Overnight" at bounding box center [425, 131] width 0 height 4
click at [438, 127] on label "FedEx Express Saver" at bounding box center [451, 125] width 52 height 6
click at [425, 125] on input "FedEx Express Saver" at bounding box center [425, 123] width 0 height 4
click at [438, 118] on label "FedEx Express" at bounding box center [444, 117] width 39 height 6
click at [425, 117] on input "FedEx Express" at bounding box center [425, 115] width 0 height 4
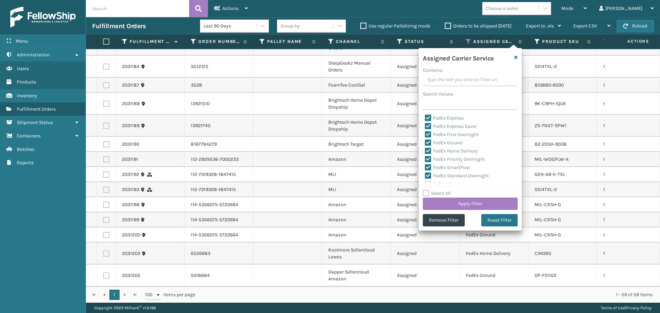
scroll to position [0, 0]
click at [438, 143] on label "FedEx 2Day A.M." at bounding box center [446, 143] width 43 height 6
click at [425, 143] on input "FedEx 2Day A.M." at bounding box center [425, 141] width 0 height 4
click at [437, 136] on label "FedEx 2Day" at bounding box center [441, 135] width 33 height 6
click at [425, 135] on input "FedEx 2Day" at bounding box center [425, 133] width 0 height 4
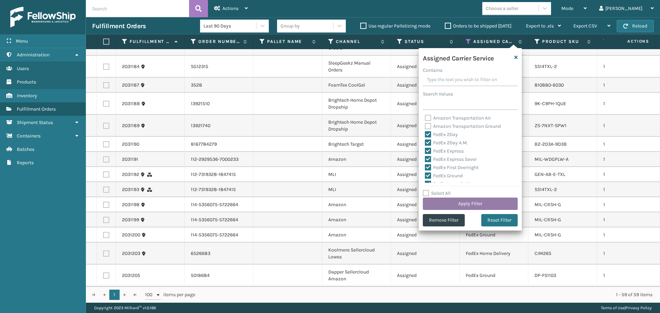
click at [446, 201] on button "Apply Filter" at bounding box center [470, 204] width 95 height 12
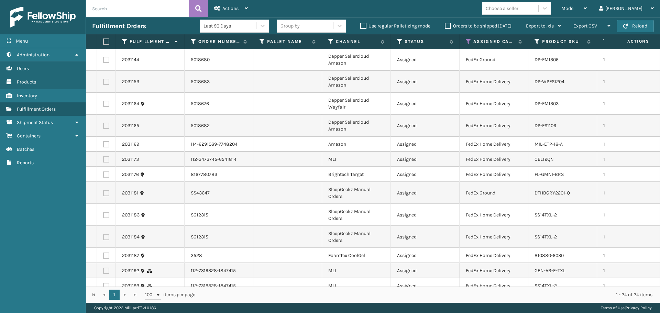
scroll to position [206, 0]
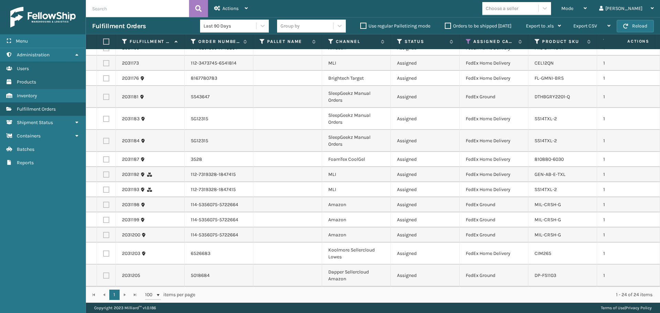
click at [107, 41] on label at bounding box center [105, 41] width 4 height 6
click at [103, 41] on input "checkbox" at bounding box center [103, 42] width 0 height 4
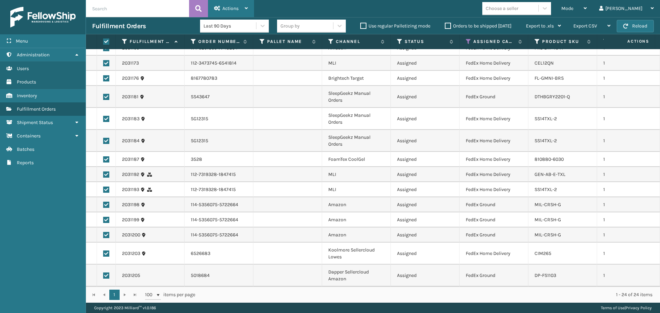
click at [235, 10] on span "Actions" at bounding box center [230, 8] width 16 height 6
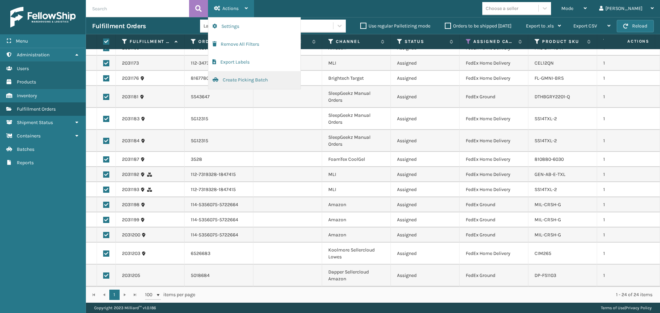
click at [240, 84] on button "Create Picking Batch" at bounding box center [254, 80] width 92 height 18
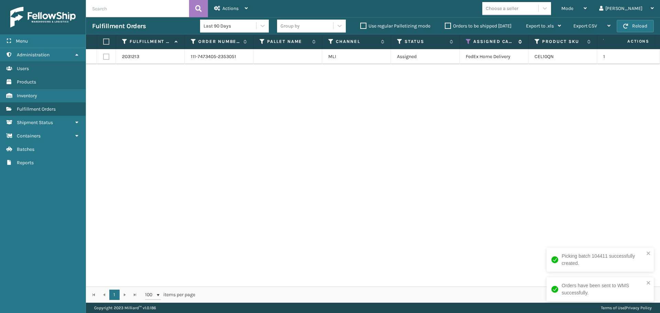
click at [470, 40] on icon at bounding box center [467, 41] width 5 height 6
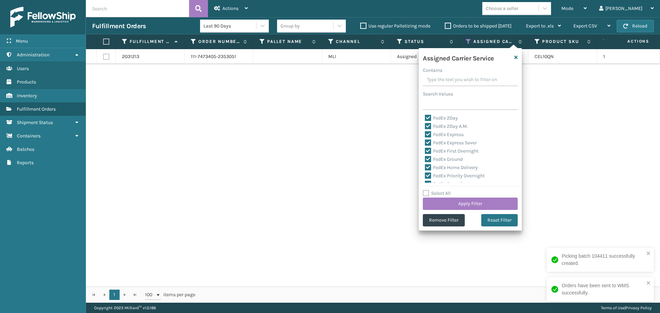
click at [434, 191] on label "Select All" at bounding box center [437, 193] width 28 height 6
click at [434, 190] on input "Select All" at bounding box center [474, 189] width 103 height 1
click at [435, 191] on label "Select All" at bounding box center [437, 193] width 28 height 6
click at [435, 190] on input "Select All" at bounding box center [474, 189] width 103 height 1
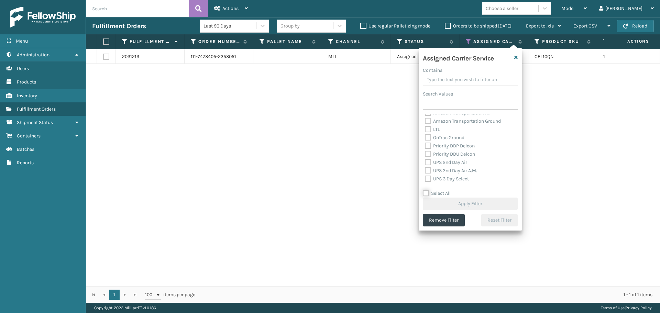
scroll to position [103, 0]
click at [445, 148] on label "UPS 2nd Day Air" at bounding box center [446, 147] width 42 height 6
click at [425, 147] on input "UPS 2nd Day Air" at bounding box center [425, 145] width 0 height 4
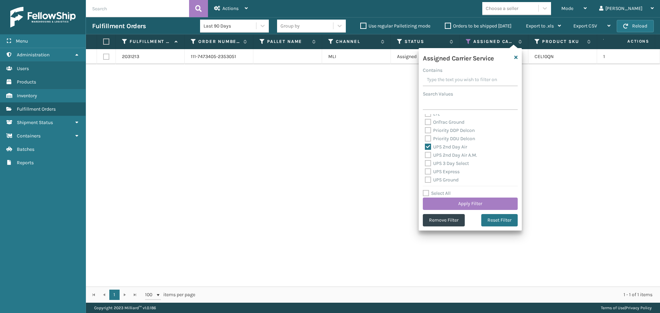
click at [446, 156] on label "UPS 2nd Day Air A.M." at bounding box center [451, 155] width 52 height 6
click at [425, 156] on input "UPS 2nd Day Air A.M." at bounding box center [425, 153] width 0 height 4
click at [446, 163] on label "UPS 3 Day Select" at bounding box center [447, 163] width 44 height 6
click at [425, 163] on input "UPS 3 Day Select" at bounding box center [425, 161] width 0 height 4
click at [444, 173] on label "UPS Express" at bounding box center [442, 172] width 35 height 6
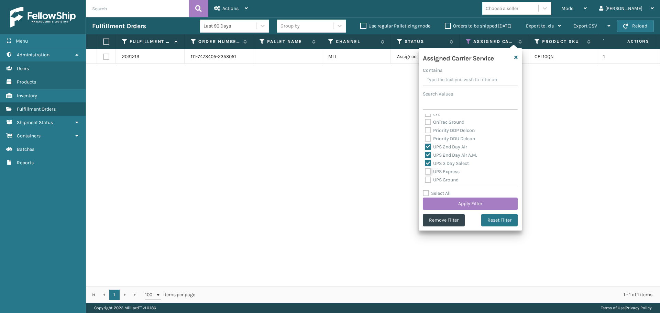
click at [425, 172] on input "UPS Express" at bounding box center [425, 170] width 0 height 4
click at [440, 181] on label "UPS Ground" at bounding box center [442, 180] width 34 height 6
click at [425, 180] on input "UPS Ground" at bounding box center [425, 178] width 0 height 4
click at [436, 151] on label "UPS Next Day Air" at bounding box center [447, 154] width 44 height 6
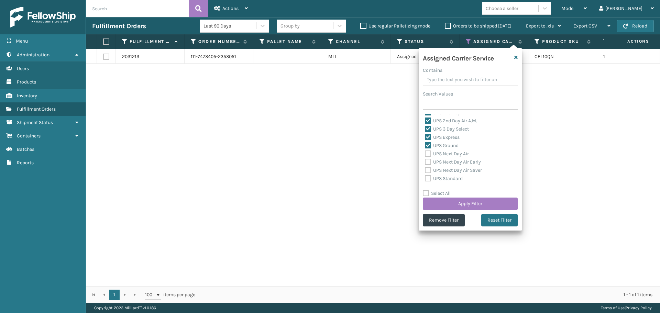
click at [425, 151] on input "UPS Next Day Air" at bounding box center [425, 152] width 0 height 4
click at [439, 161] on label "UPS Next Day Air Early" at bounding box center [453, 162] width 56 height 6
click at [425, 161] on input "UPS Next Day Air Early" at bounding box center [425, 160] width 0 height 4
click at [440, 169] on label "UPS Next Day Air Saver" at bounding box center [453, 170] width 57 height 6
click at [425, 169] on input "UPS Next Day Air Saver" at bounding box center [425, 168] width 0 height 4
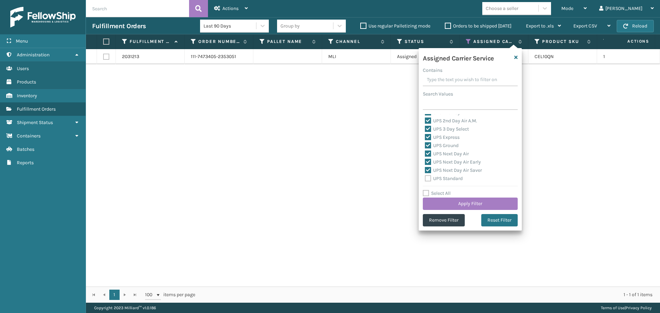
click at [440, 176] on label "UPS Standard" at bounding box center [444, 179] width 38 height 6
click at [425, 176] on input "UPS Standard" at bounding box center [425, 177] width 0 height 4
click at [444, 151] on label "UPS SurePost 1LB or Greater" at bounding box center [459, 152] width 68 height 6
click at [425, 151] on input "UPS SurePost 1LB or Greater" at bounding box center [425, 150] width 0 height 4
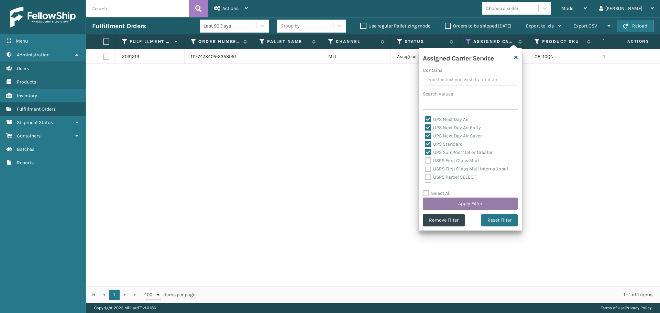
click at [449, 201] on button "Apply Filter" at bounding box center [470, 204] width 95 height 12
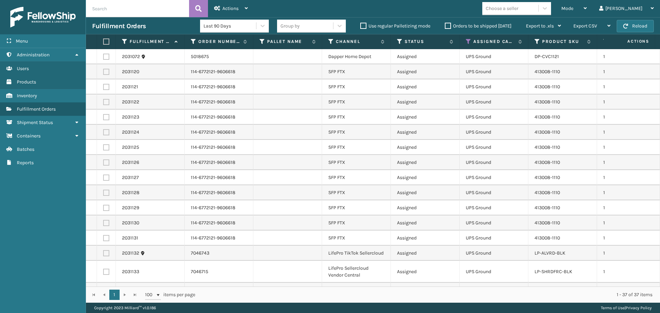
click at [106, 38] on th at bounding box center [106, 41] width 19 height 15
click at [106, 40] on label at bounding box center [105, 41] width 4 height 6
click at [103, 40] on input "checkbox" at bounding box center [103, 42] width 0 height 4
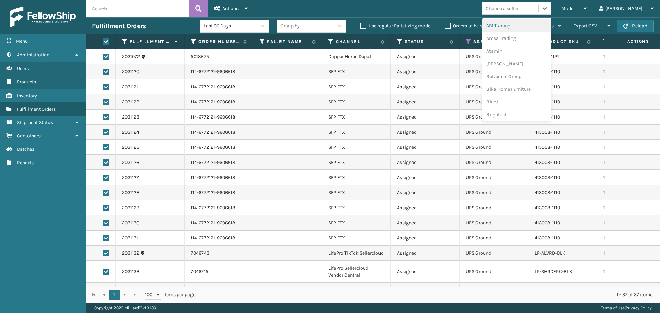
click at [538, 12] on div "Choose a seller" at bounding box center [510, 8] width 56 height 11
click at [528, 88] on div "FoamTex" at bounding box center [516, 87] width 69 height 13
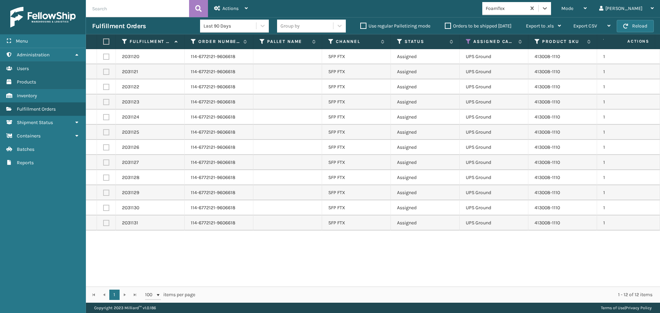
click at [109, 45] on th at bounding box center [106, 41] width 19 height 15
click at [105, 42] on label at bounding box center [105, 41] width 4 height 6
click at [103, 42] on input "checkbox" at bounding box center [103, 42] width 0 height 4
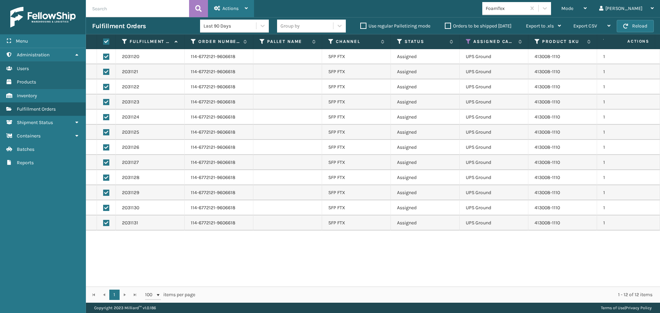
click at [236, 4] on div "Actions" at bounding box center [231, 8] width 34 height 17
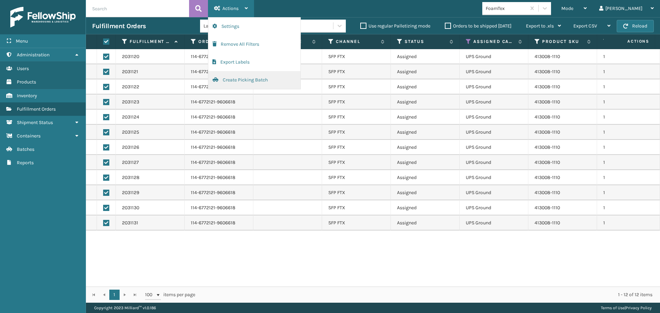
click at [235, 84] on button "Create Picking Batch" at bounding box center [254, 80] width 92 height 18
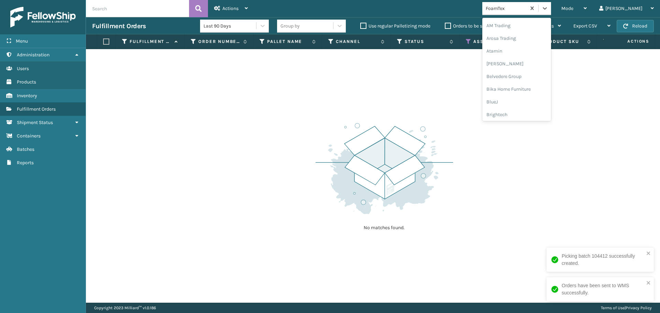
click at [515, 7] on div "FoamTex" at bounding box center [505, 8] width 41 height 7
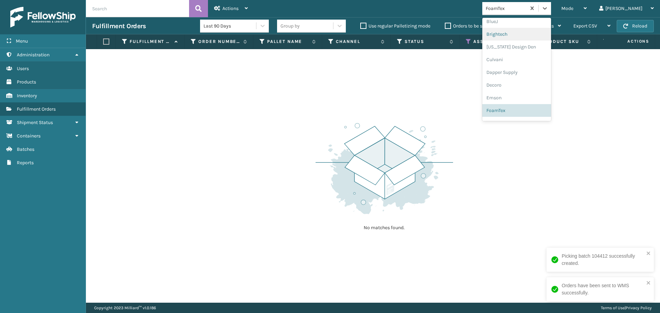
click at [519, 37] on div "Brightech" at bounding box center [516, 34] width 69 height 13
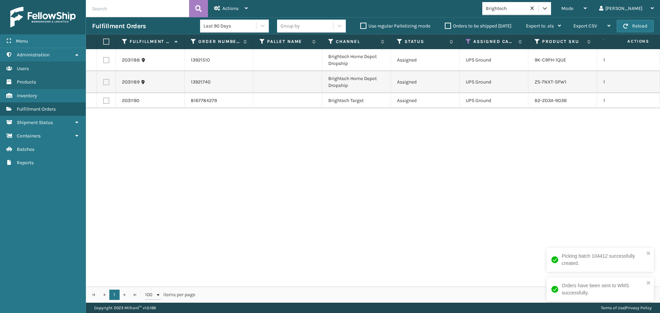
drag, startPoint x: 107, startPoint y: 43, endPoint x: 110, endPoint y: 37, distance: 6.9
click at [107, 43] on label at bounding box center [105, 41] width 4 height 6
click at [103, 43] on input "checkbox" at bounding box center [103, 42] width 0 height 4
click at [237, 3] on div "Actions" at bounding box center [231, 8] width 34 height 17
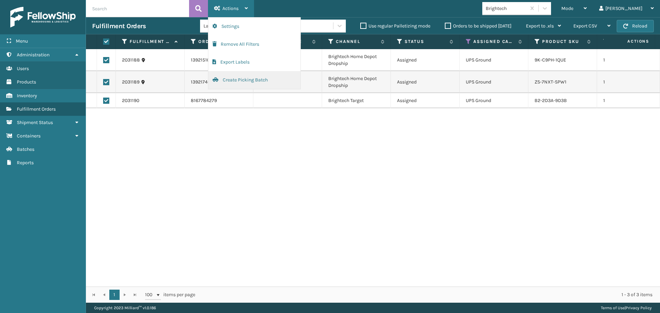
click at [226, 87] on button "Create Picking Batch" at bounding box center [254, 80] width 92 height 18
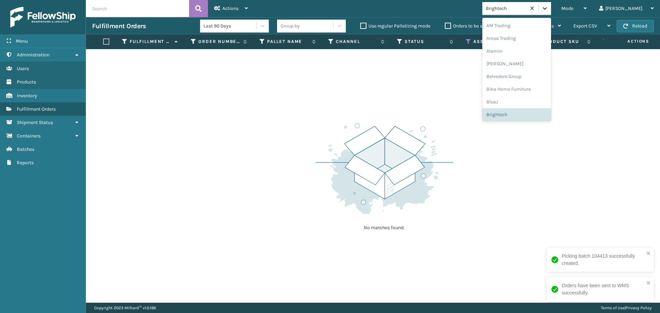
click at [548, 8] on icon at bounding box center [544, 8] width 7 height 7
click at [533, 72] on div "LifePro Fitness" at bounding box center [516, 69] width 69 height 13
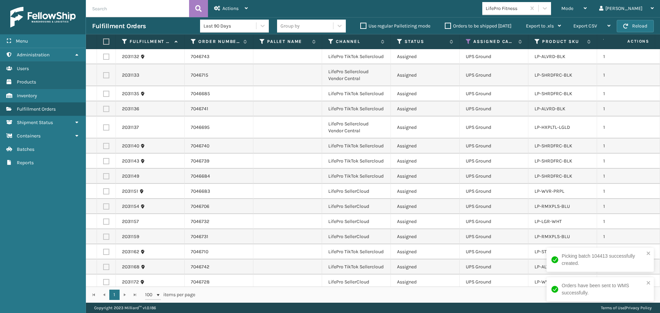
drag, startPoint x: 104, startPoint y: 39, endPoint x: 113, endPoint y: 35, distance: 9.4
click at [104, 40] on label at bounding box center [105, 41] width 4 height 6
click at [103, 40] on input "checkbox" at bounding box center [103, 42] width 0 height 4
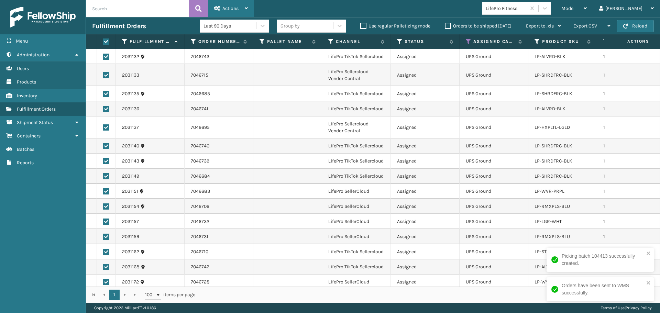
click at [237, 2] on div "Actions" at bounding box center [231, 8] width 34 height 17
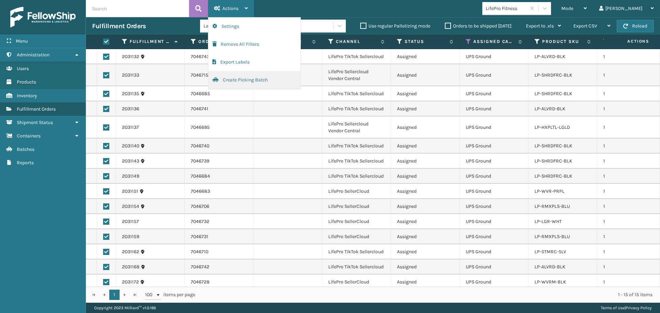
click at [229, 80] on button "Create Picking Batch" at bounding box center [254, 80] width 92 height 18
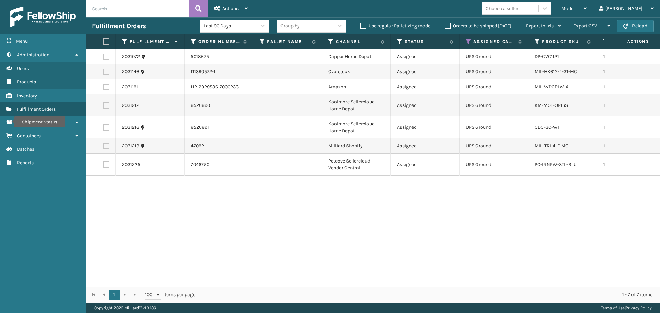
click at [105, 42] on label at bounding box center [105, 41] width 4 height 6
click at [103, 42] on input "checkbox" at bounding box center [103, 42] width 0 height 4
click at [233, 8] on span "Actions" at bounding box center [230, 8] width 16 height 6
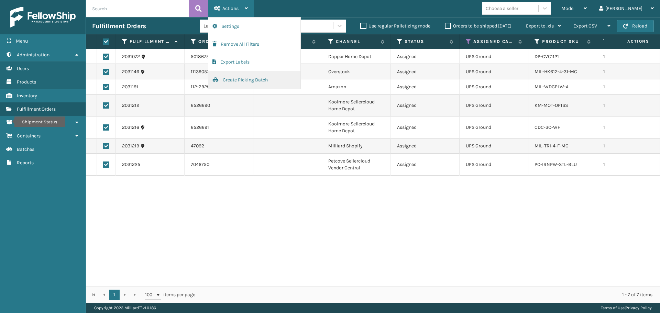
click at [222, 79] on button "Create Picking Batch" at bounding box center [254, 80] width 92 height 18
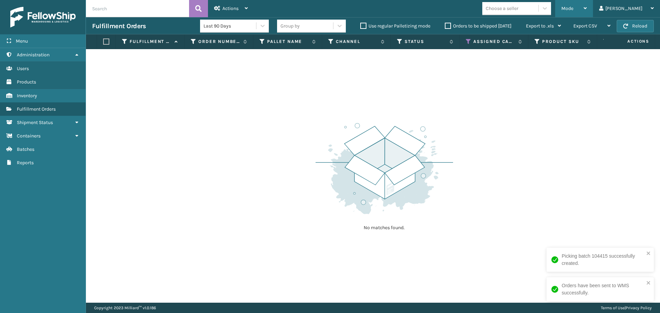
click at [582, 12] on div "Mode Regular Mode Picking Mode Labeling Mode Exit Scan Mode" at bounding box center [574, 8] width 38 height 17
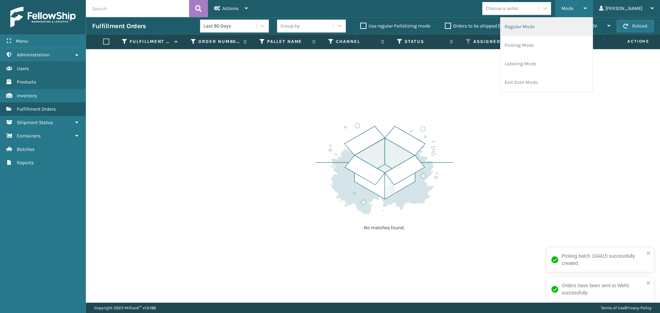
click at [562, 24] on li "Regular Mode" at bounding box center [546, 27] width 92 height 19
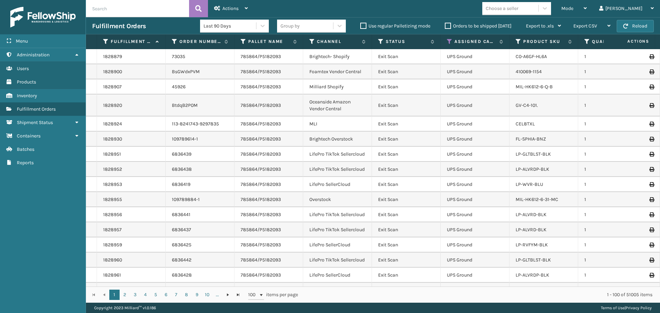
drag, startPoint x: 605, startPoint y: 1, endPoint x: 443, endPoint y: 10, distance: 162.4
click at [443, 10] on div "Mode Regular Mode Picking Mode Labeling Mode Exit Scan Mode Choose a seller [PE…" at bounding box center [457, 8] width 406 height 17
click at [582, 11] on div "Mode Regular Mode Picking Mode Labeling Mode Exit Scan Mode" at bounding box center [574, 8] width 38 height 17
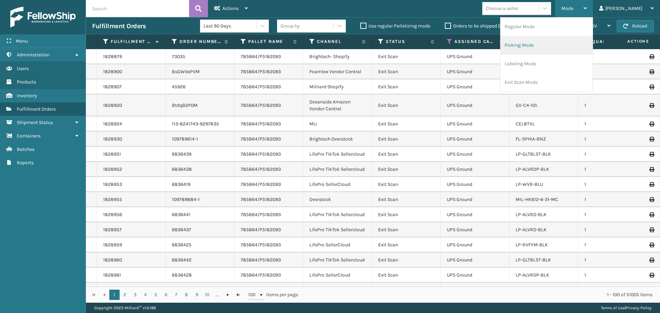
click at [548, 43] on li "Picking Mode" at bounding box center [546, 45] width 92 height 19
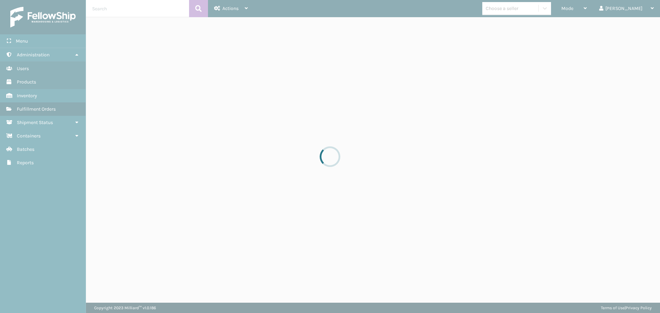
click at [447, 27] on div at bounding box center [330, 156] width 660 height 313
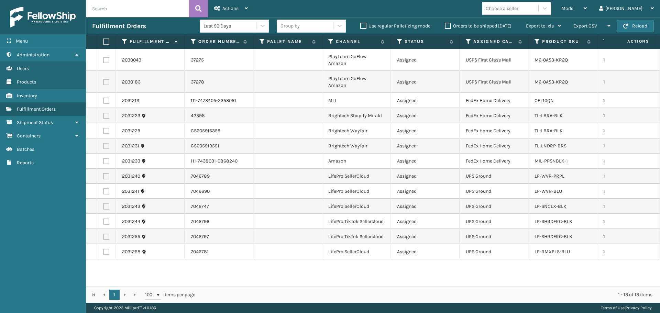
click at [449, 27] on label "Orders to be shipped [DATE]" at bounding box center [478, 26] width 67 height 6
click at [445, 26] on input "Orders to be shipped [DATE]" at bounding box center [445, 24] width 0 height 4
click at [132, 252] on link "2031258" at bounding box center [131, 251] width 19 height 7
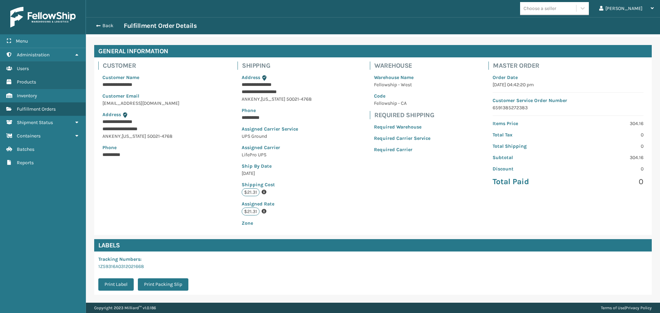
scroll to position [93, 0]
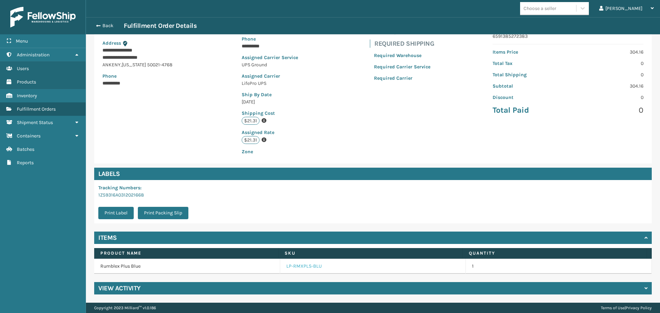
click at [290, 265] on link "LP-RMXPLS-BLU" at bounding box center [303, 266] width 35 height 7
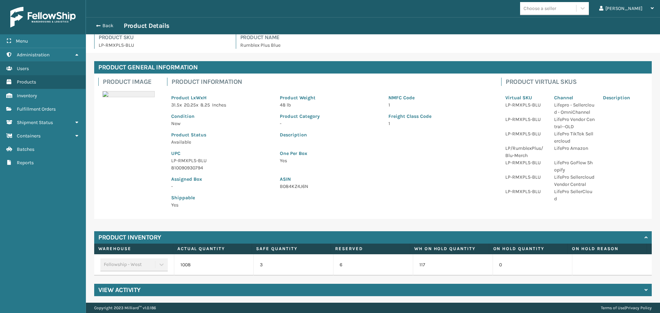
scroll to position [7, 0]
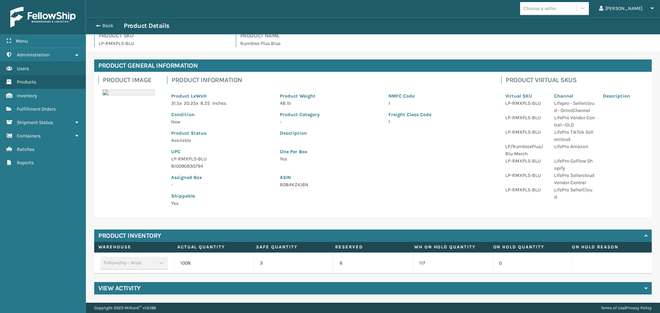
click at [228, 286] on div "View Activity" at bounding box center [372, 288] width 557 height 12
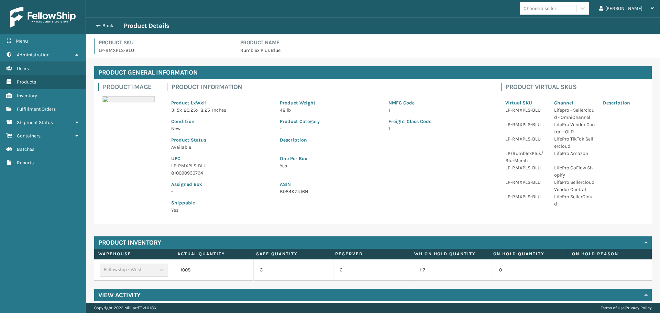
click at [98, 22] on div "Back Product Details" at bounding box center [372, 26] width 561 height 8
click at [99, 24] on span "button" at bounding box center [97, 25] width 4 height 5
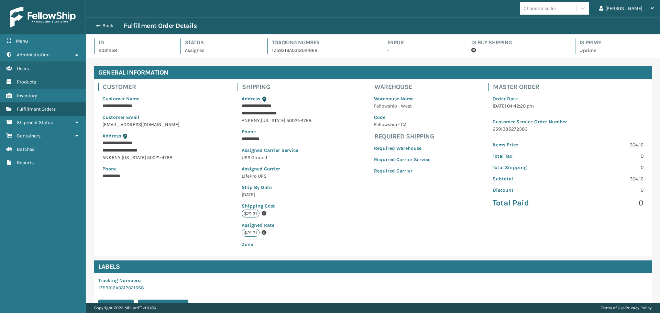
scroll to position [16, 574]
click at [99, 24] on span "button" at bounding box center [97, 25] width 4 height 5
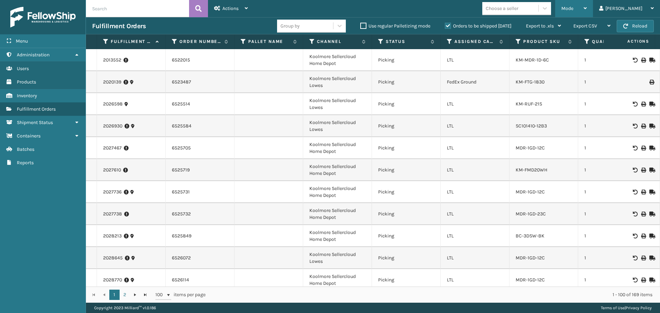
click at [586, 5] on div "Mode" at bounding box center [573, 8] width 25 height 17
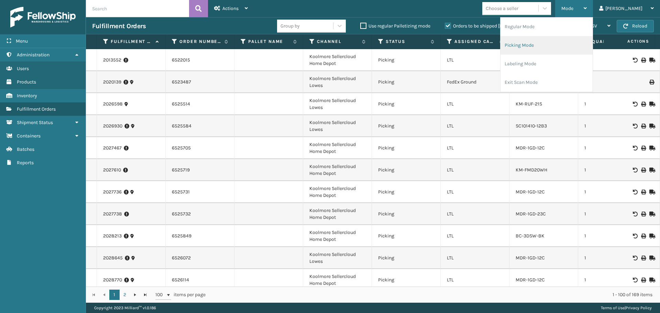
click at [548, 49] on li "Picking Mode" at bounding box center [546, 45] width 92 height 19
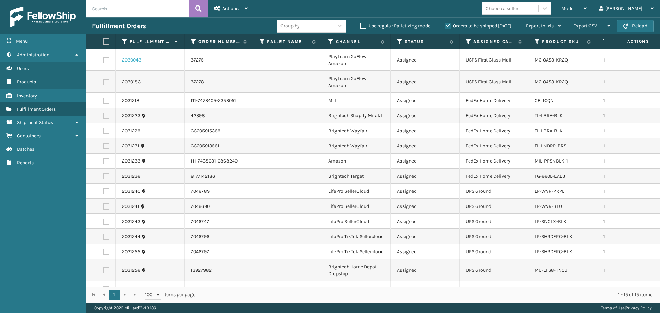
click at [131, 58] on link "2030043" at bounding box center [131, 60] width 19 height 7
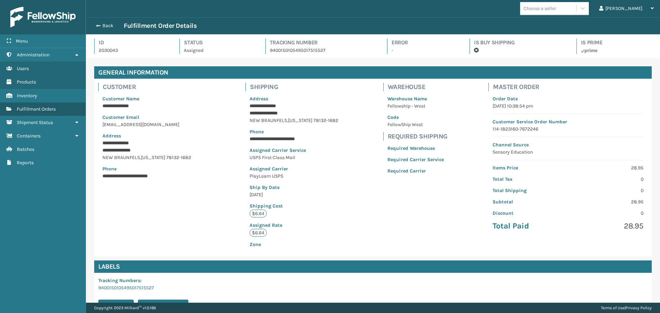
scroll to position [93, 0]
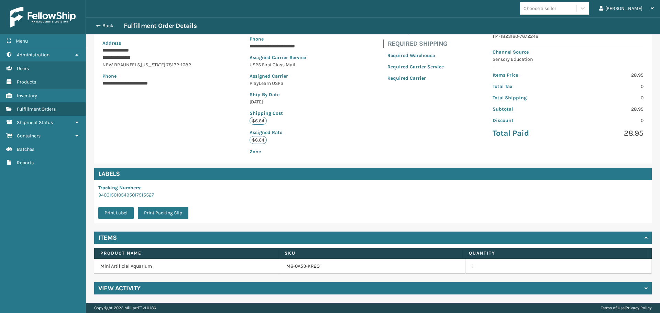
click at [186, 288] on div "View Activity" at bounding box center [372, 288] width 557 height 12
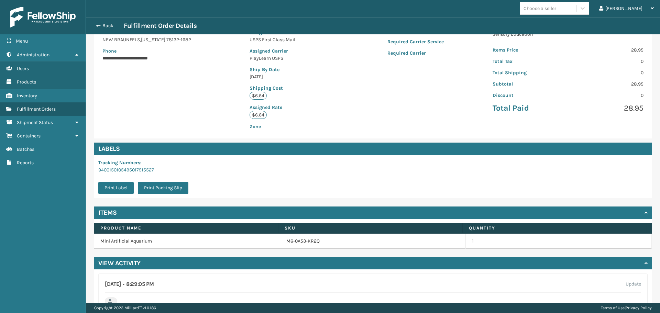
scroll to position [207, 0]
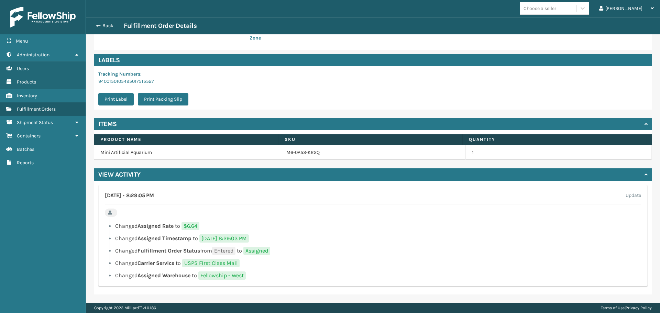
click at [644, 172] on icon at bounding box center [645, 174] width 3 height 5
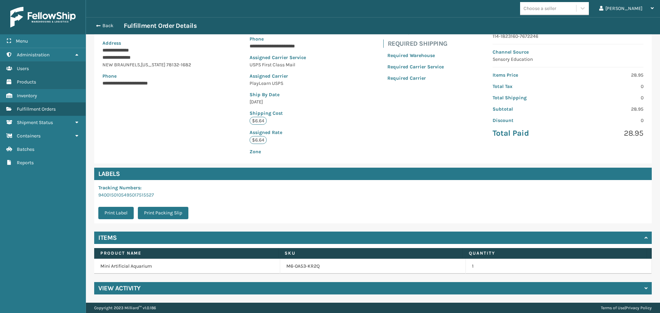
scroll to position [93, 0]
click at [105, 29] on button "Back" at bounding box center [108, 26] width 32 height 6
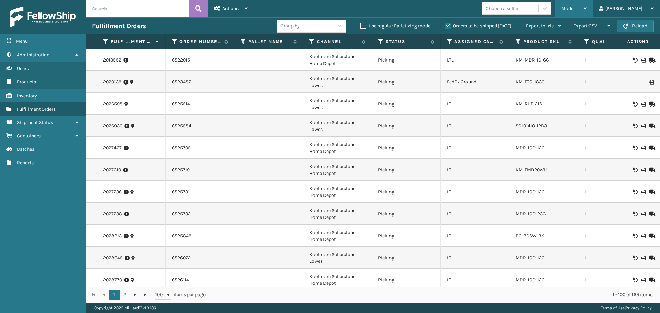
click at [573, 9] on span "Mode" at bounding box center [567, 8] width 12 height 6
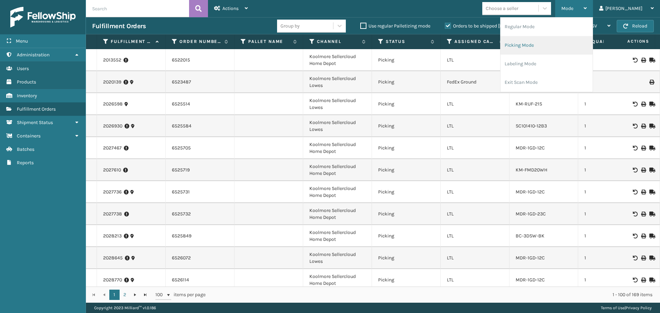
click at [549, 49] on li "Picking Mode" at bounding box center [546, 45] width 92 height 19
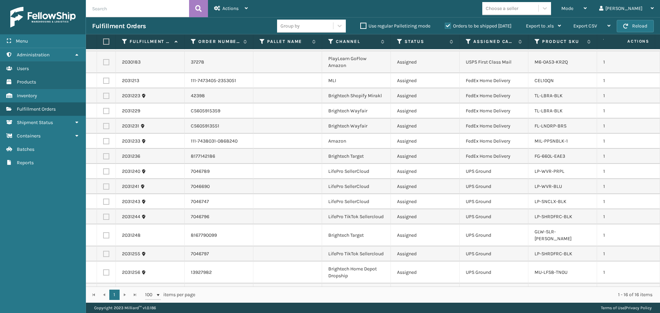
scroll to position [30, 0]
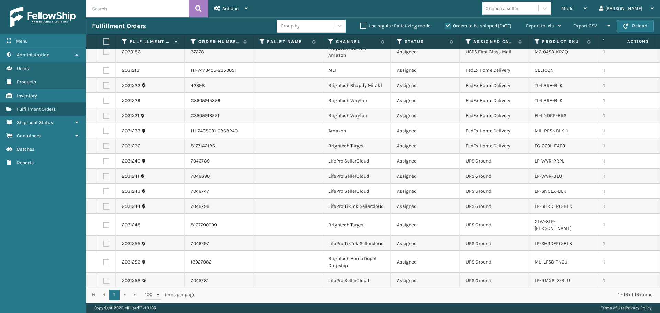
click at [447, 24] on label "Orders to be shipped [DATE]" at bounding box center [478, 26] width 67 height 6
click at [445, 24] on input "Orders to be shipped [DATE]" at bounding box center [445, 24] width 0 height 4
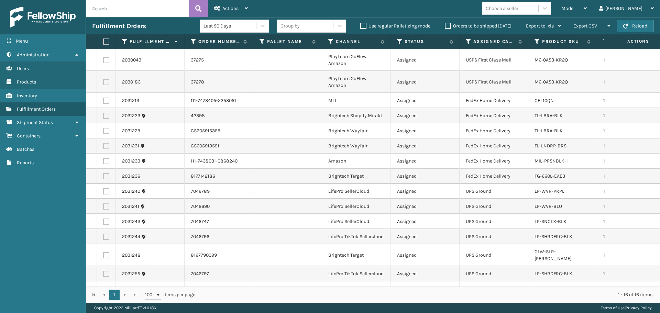
click at [447, 24] on label "Orders to be shipped [DATE]" at bounding box center [478, 26] width 67 height 6
click at [445, 24] on input "Orders to be shipped [DATE]" at bounding box center [445, 24] width 0 height 4
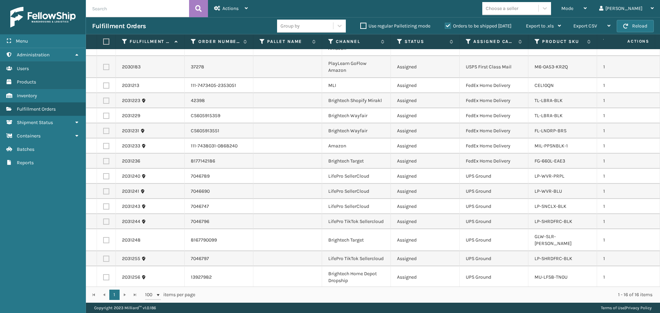
scroll to position [0, 0]
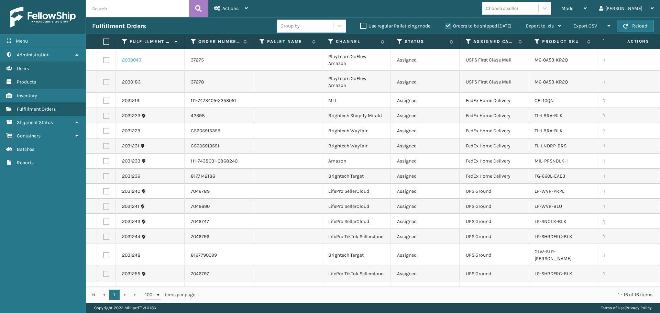
click at [122, 60] on link "2030043" at bounding box center [131, 60] width 19 height 7
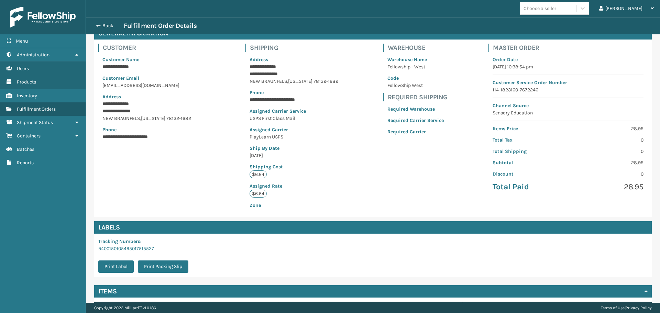
scroll to position [93, 0]
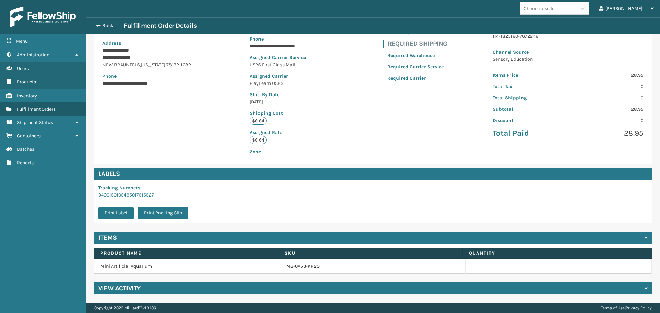
drag, startPoint x: 241, startPoint y: 292, endPoint x: 243, endPoint y: 288, distance: 4.2
click at [242, 291] on div "View Activity" at bounding box center [372, 288] width 557 height 12
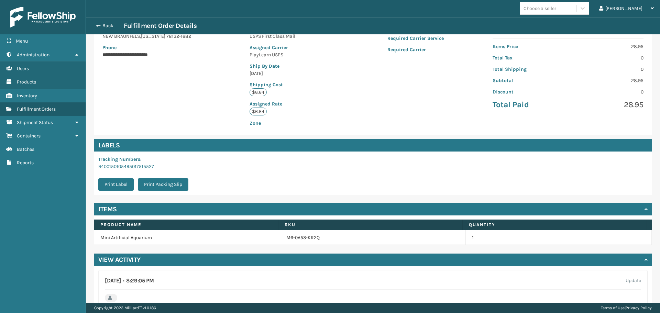
scroll to position [191, 0]
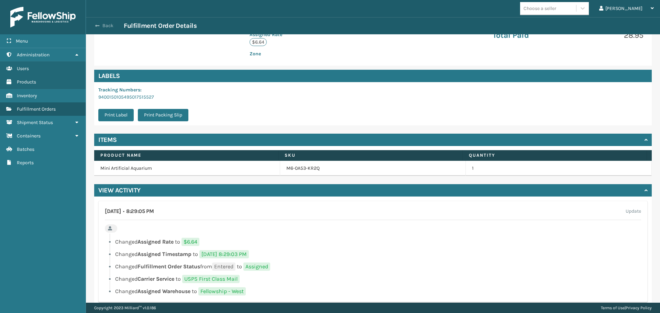
click at [111, 26] on button "Back" at bounding box center [108, 26] width 32 height 6
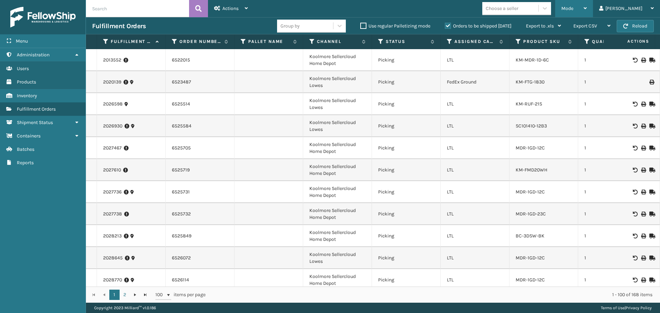
click at [586, 8] on div "Mode" at bounding box center [573, 8] width 25 height 17
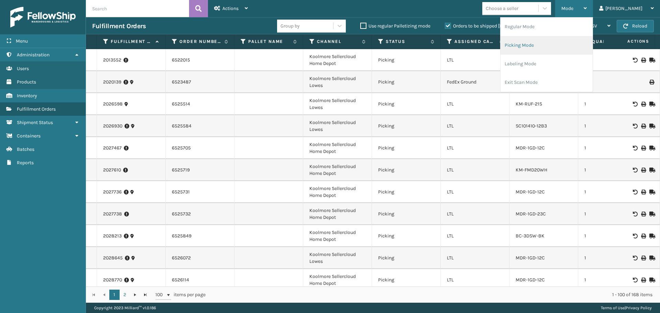
click at [543, 46] on li "Picking Mode" at bounding box center [546, 45] width 92 height 19
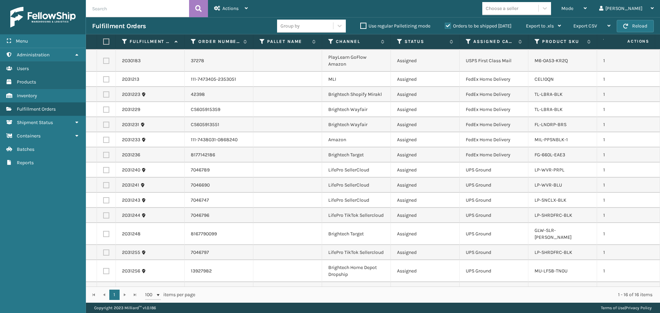
scroll to position [30, 0]
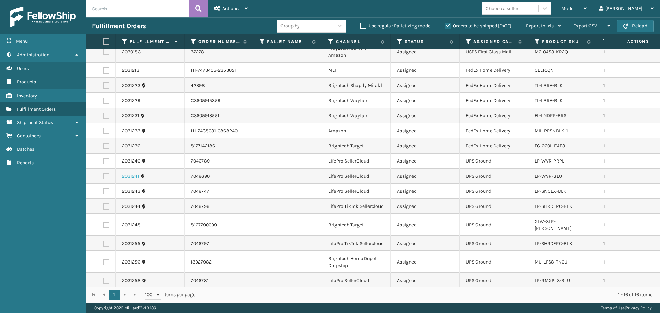
click at [123, 176] on link "2031241" at bounding box center [130, 176] width 17 height 7
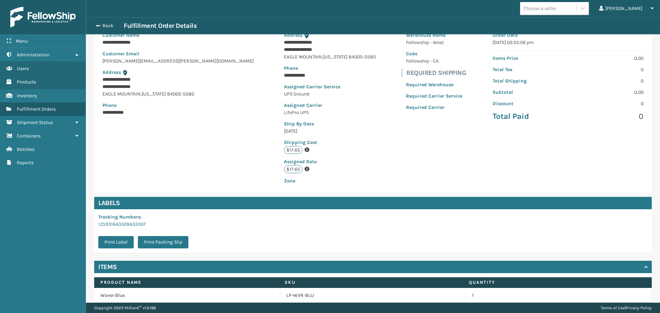
scroll to position [93, 0]
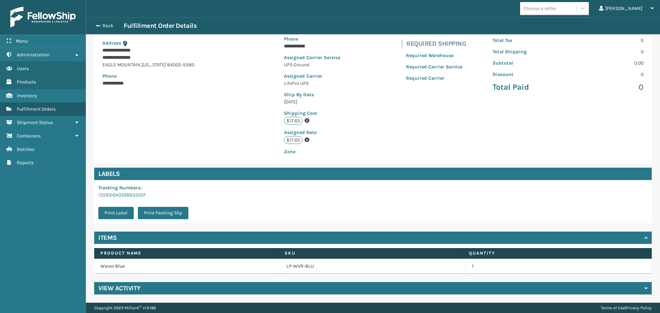
drag, startPoint x: 228, startPoint y: 292, endPoint x: 228, endPoint y: 284, distance: 7.9
click at [228, 292] on div "View Activity" at bounding box center [372, 288] width 557 height 12
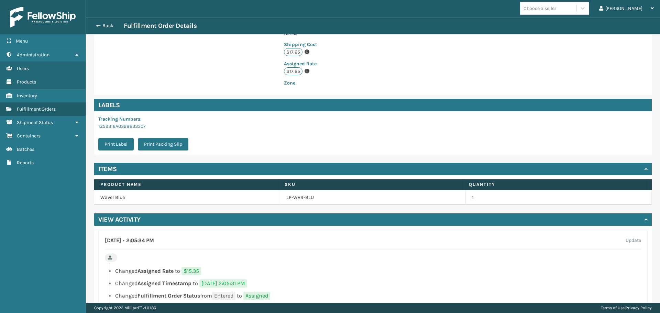
scroll to position [162, 0]
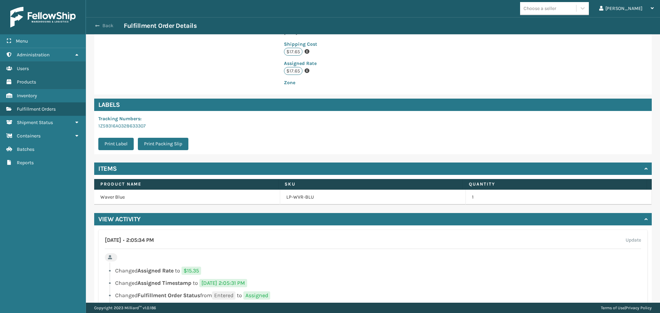
click at [106, 24] on button "Back" at bounding box center [108, 26] width 32 height 6
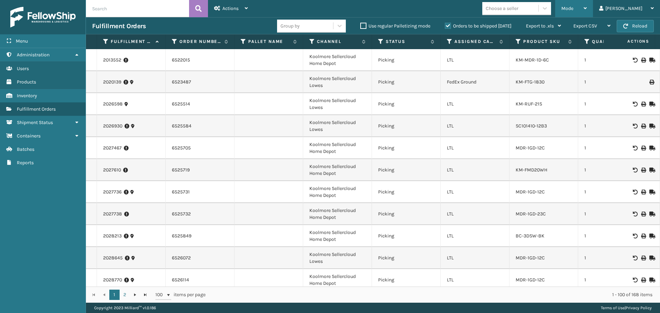
click at [586, 4] on div "Mode" at bounding box center [573, 8] width 25 height 17
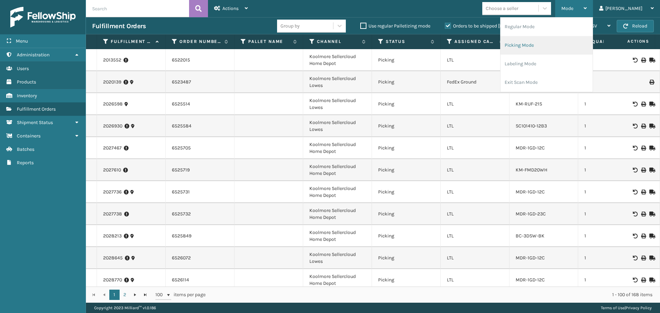
click at [536, 44] on li "Picking Mode" at bounding box center [546, 45] width 92 height 19
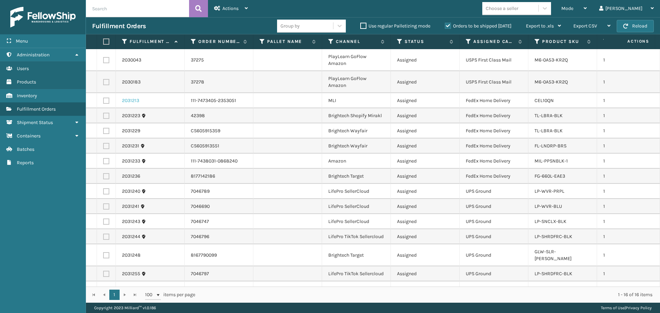
click at [127, 98] on link "2031213" at bounding box center [130, 100] width 17 height 7
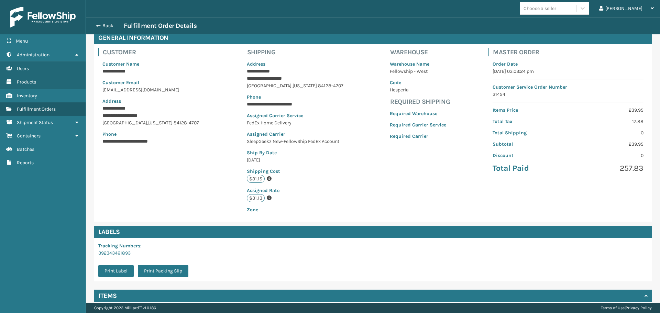
scroll to position [93, 0]
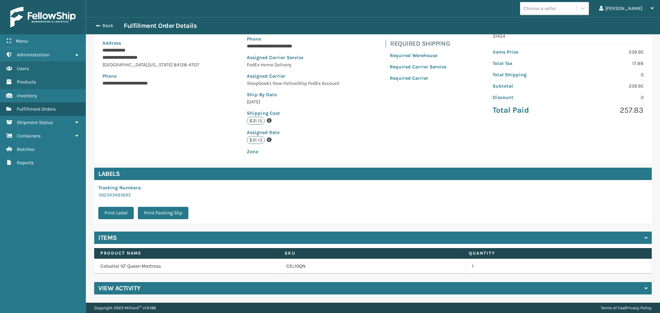
click at [174, 283] on div "View Activity" at bounding box center [372, 288] width 557 height 12
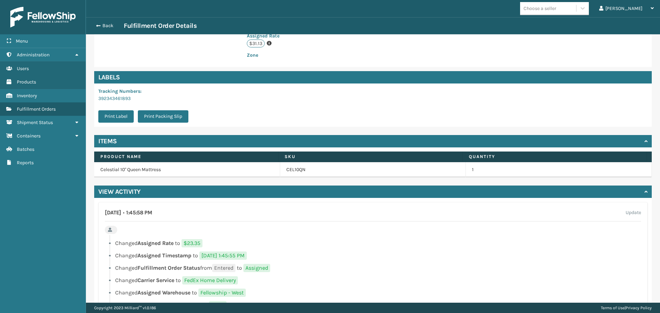
scroll to position [196, 0]
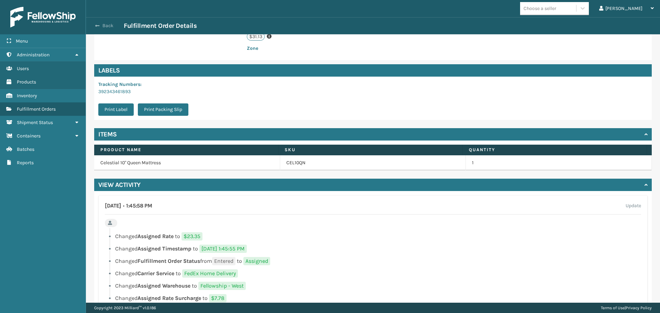
click at [107, 24] on button "Back" at bounding box center [108, 26] width 32 height 6
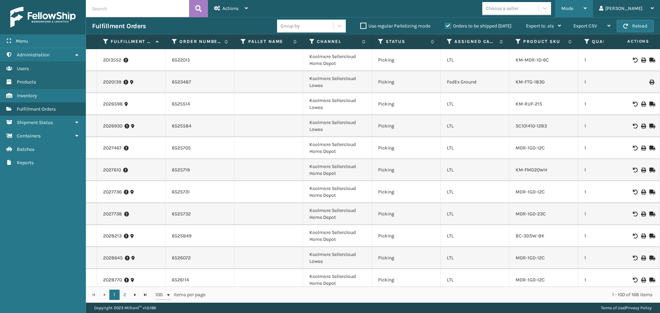
drag, startPoint x: 594, startPoint y: 6, endPoint x: 595, endPoint y: 10, distance: 3.8
click at [573, 8] on span "Mode" at bounding box center [567, 8] width 12 height 6
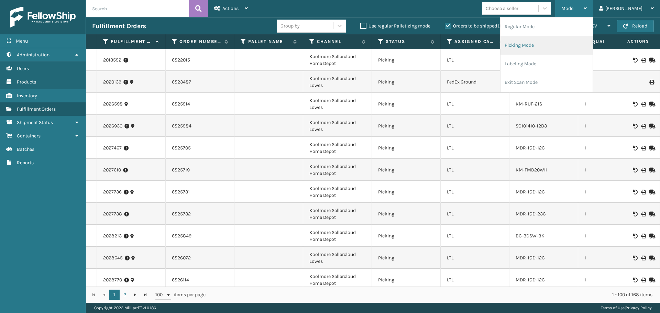
click at [549, 44] on li "Picking Mode" at bounding box center [546, 45] width 92 height 19
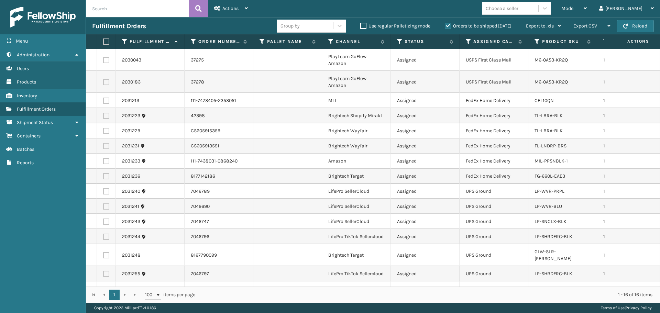
click at [107, 177] on label at bounding box center [106, 176] width 6 height 6
click at [103, 177] on input "checkbox" at bounding box center [103, 175] width 0 height 4
click at [108, 161] on label at bounding box center [106, 161] width 6 height 6
click at [103, 161] on input "checkbox" at bounding box center [103, 160] width 0 height 4
click at [108, 147] on label at bounding box center [106, 146] width 6 height 6
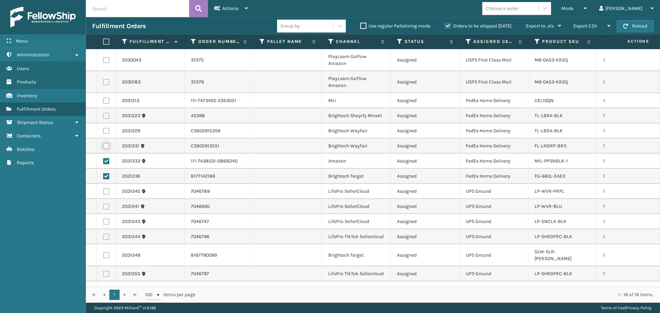
click at [103, 147] on input "checkbox" at bounding box center [103, 145] width 0 height 4
drag, startPoint x: 108, startPoint y: 130, endPoint x: 107, endPoint y: 125, distance: 4.9
click at [108, 130] on label at bounding box center [106, 131] width 6 height 6
click at [103, 130] on input "checkbox" at bounding box center [103, 130] width 0 height 4
click at [107, 114] on label at bounding box center [106, 116] width 6 height 6
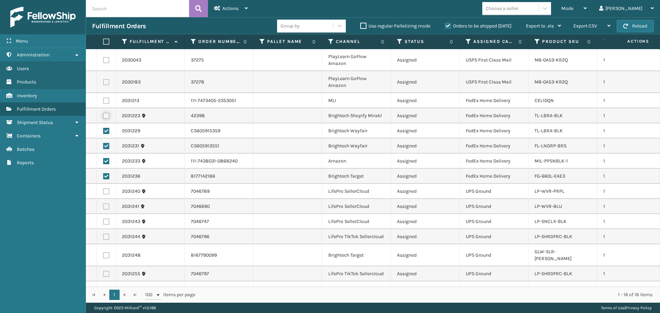
click at [103, 114] on input "checkbox" at bounding box center [103, 115] width 0 height 4
click at [105, 99] on label at bounding box center [106, 101] width 6 height 6
click at [103, 99] on input "checkbox" at bounding box center [103, 100] width 0 height 4
click at [105, 82] on label at bounding box center [106, 82] width 6 height 6
click at [103, 82] on input "checkbox" at bounding box center [103, 81] width 0 height 4
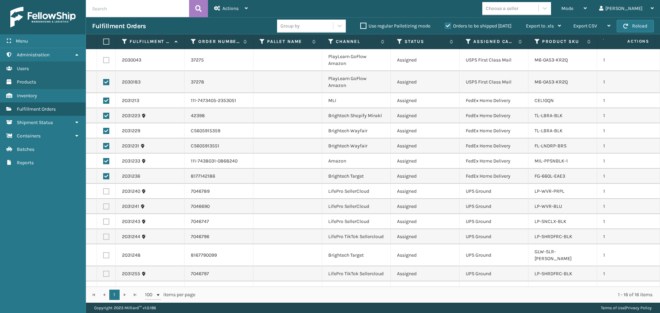
click at [105, 58] on label at bounding box center [106, 60] width 6 height 6
click at [103, 58] on input "checkbox" at bounding box center [103, 59] width 0 height 4
click at [216, 14] on div "Actions" at bounding box center [231, 8] width 34 height 17
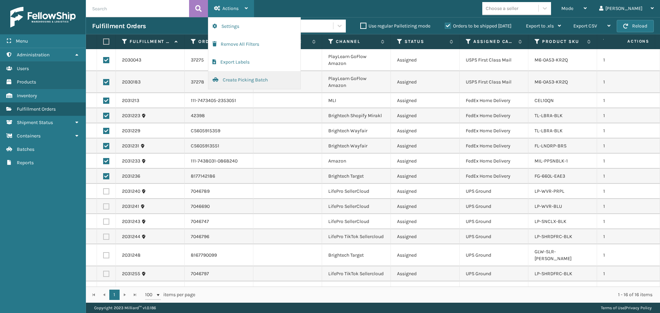
click at [236, 79] on button "Create Picking Batch" at bounding box center [254, 80] width 92 height 18
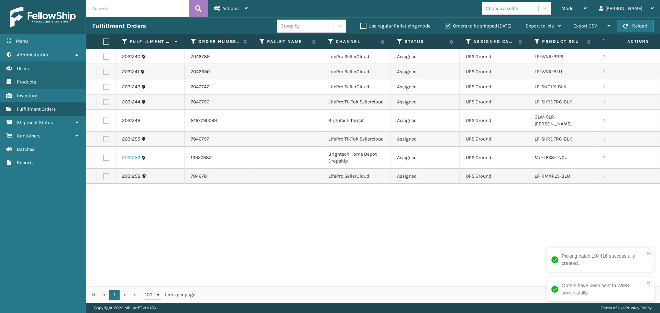
drag, startPoint x: 134, startPoint y: 148, endPoint x: 126, endPoint y: 149, distance: 7.9
click at [134, 154] on link "2031256" at bounding box center [131, 157] width 18 height 7
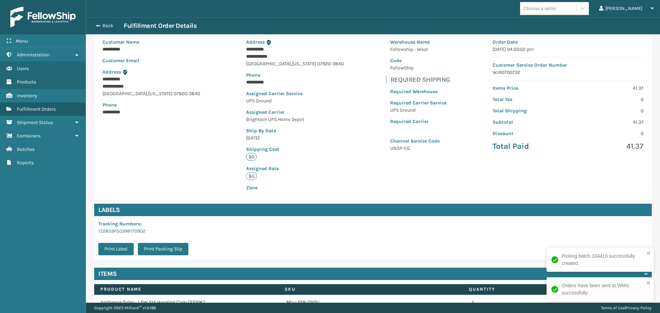
scroll to position [93, 0]
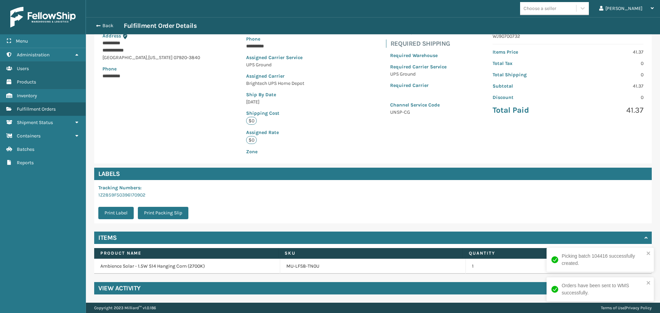
click at [154, 289] on div "View Activity" at bounding box center [372, 288] width 557 height 12
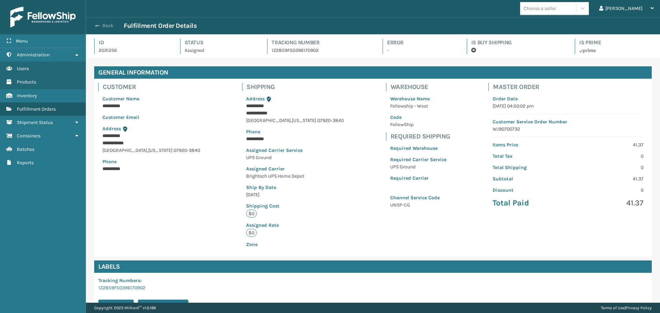
click at [104, 24] on button "Back" at bounding box center [108, 26] width 32 height 6
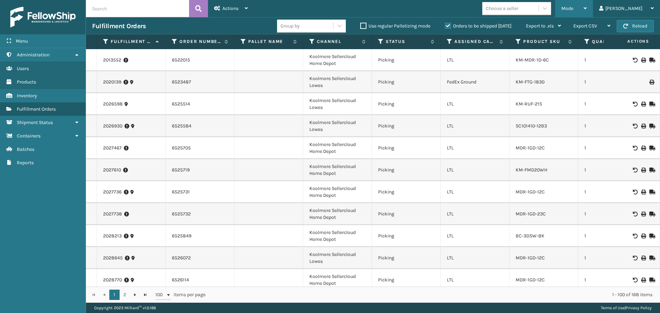
click at [586, 10] on div "Mode" at bounding box center [573, 8] width 25 height 17
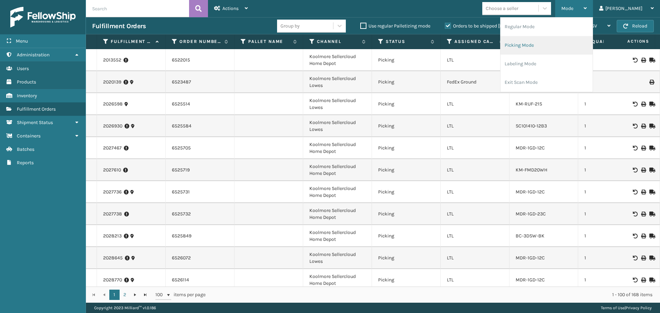
click at [564, 41] on li "Picking Mode" at bounding box center [546, 45] width 92 height 19
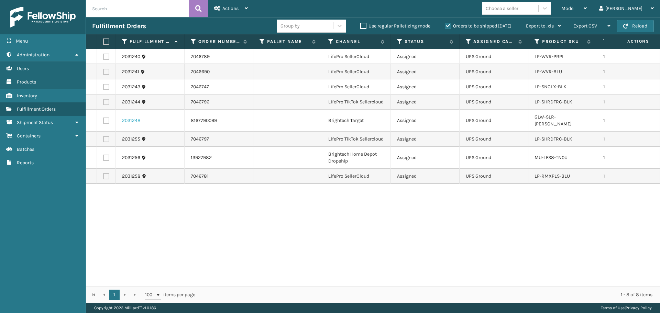
click at [133, 118] on link "2031248" at bounding box center [131, 120] width 19 height 7
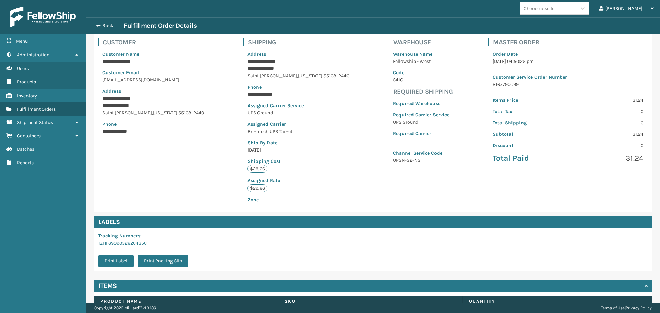
scroll to position [93, 0]
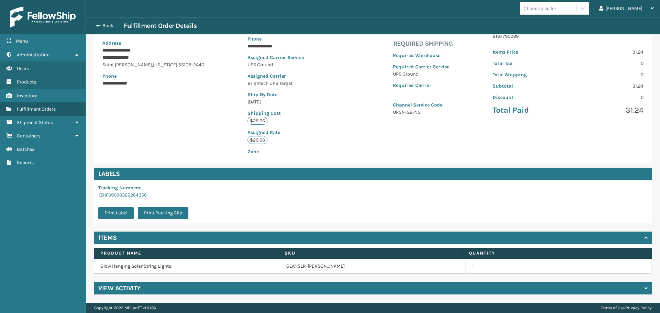
click at [158, 288] on div "View Activity" at bounding box center [372, 288] width 557 height 12
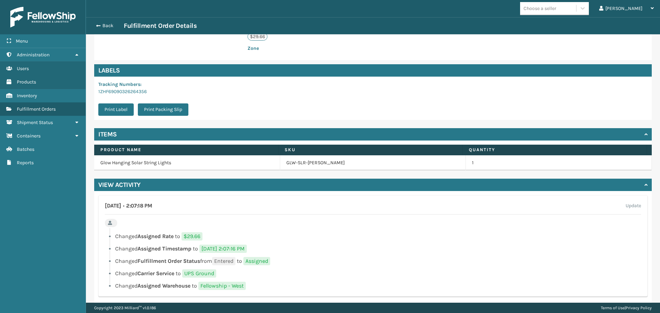
scroll to position [207, 0]
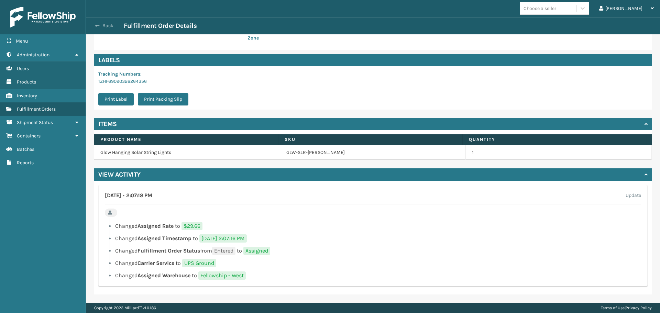
click at [102, 28] on button "Back" at bounding box center [108, 26] width 32 height 6
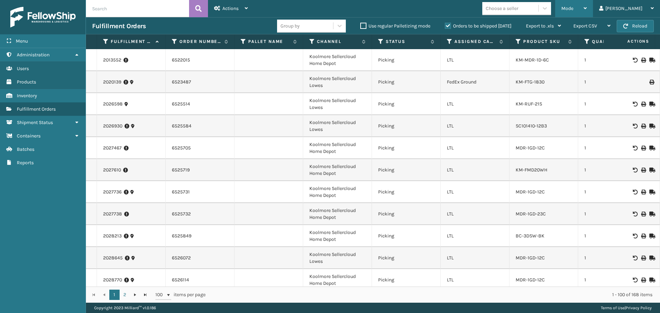
click at [573, 10] on span "Mode" at bounding box center [567, 8] width 12 height 6
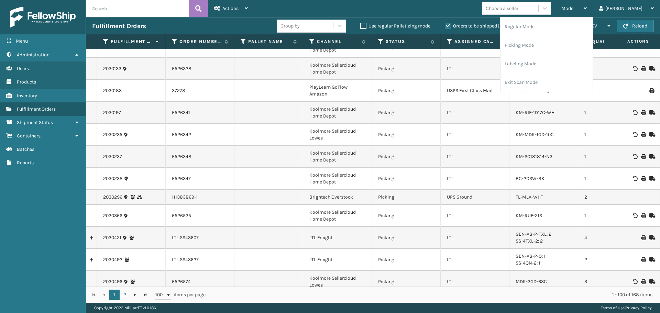
scroll to position [893, 0]
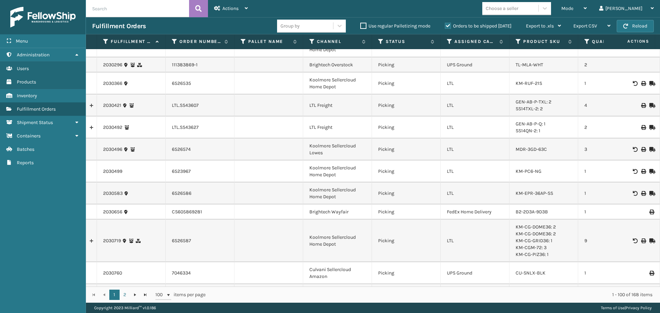
click at [381, 38] on th "Status" at bounding box center [406, 41] width 69 height 15
click at [381, 41] on icon at bounding box center [380, 41] width 5 height 6
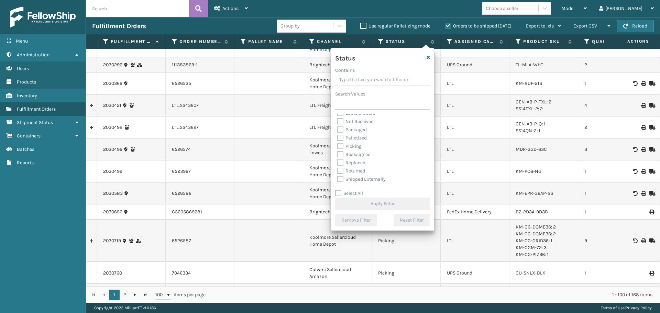
scroll to position [38, 0]
click at [349, 146] on label "Picking" at bounding box center [349, 146] width 24 height 6
click at [337, 146] on input "Picking" at bounding box center [337, 144] width 0 height 4
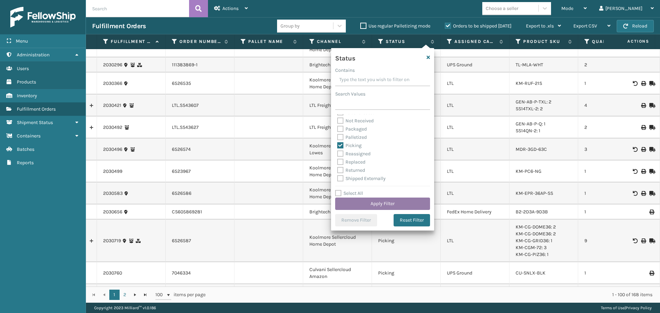
click at [384, 203] on button "Apply Filter" at bounding box center [382, 204] width 95 height 12
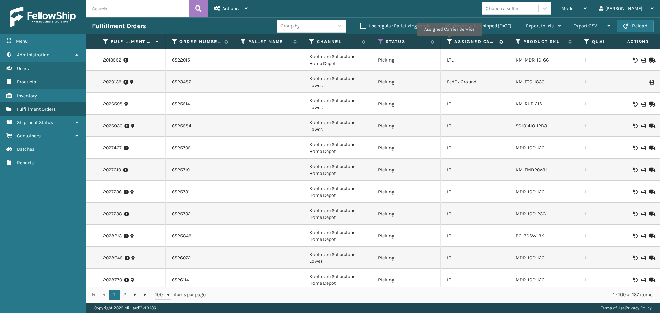
click at [449, 41] on icon at bounding box center [449, 41] width 5 height 6
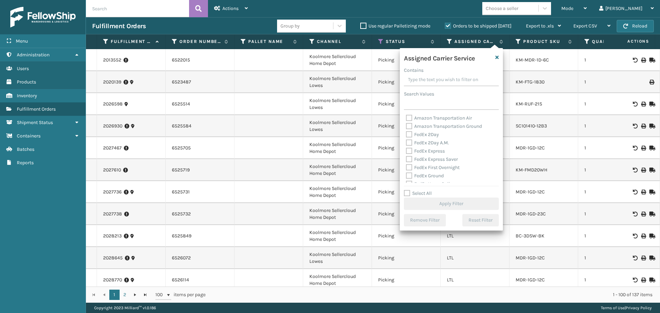
click at [416, 192] on label "Select All" at bounding box center [418, 193] width 28 height 6
click at [416, 190] on input "Select All" at bounding box center [455, 189] width 103 height 1
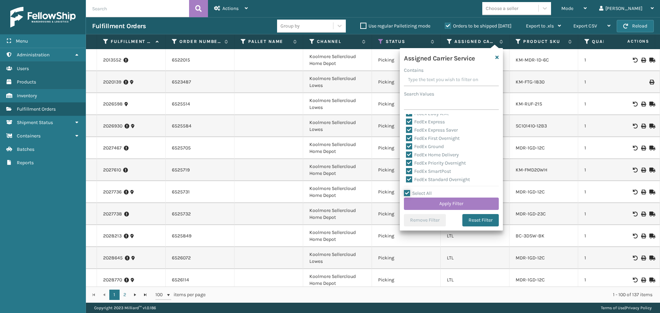
scroll to position [69, 0]
click at [413, 148] on label "LTL" at bounding box center [413, 148] width 15 height 6
click at [406, 148] on input "LTL" at bounding box center [406, 146] width 0 height 4
click at [466, 205] on button "Apply Filter" at bounding box center [451, 204] width 95 height 12
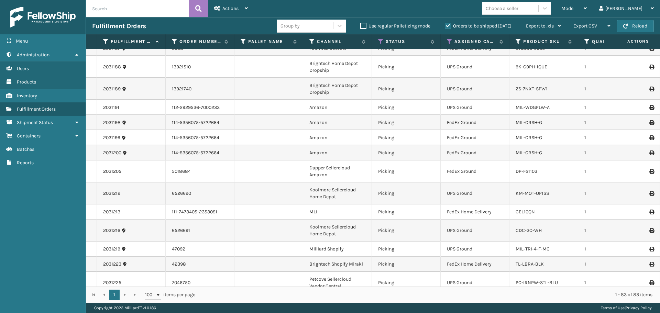
scroll to position [1180, 0]
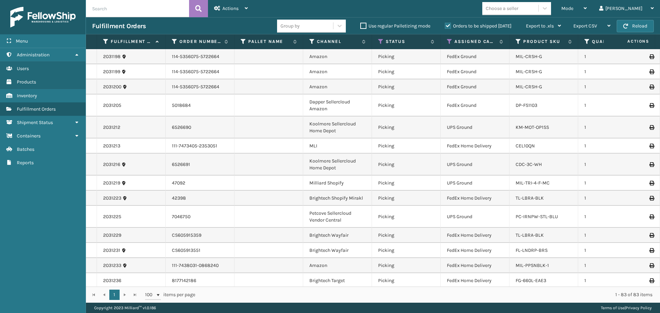
click at [122, 10] on input "text" at bounding box center [137, 8] width 103 height 17
paste input "2012872"
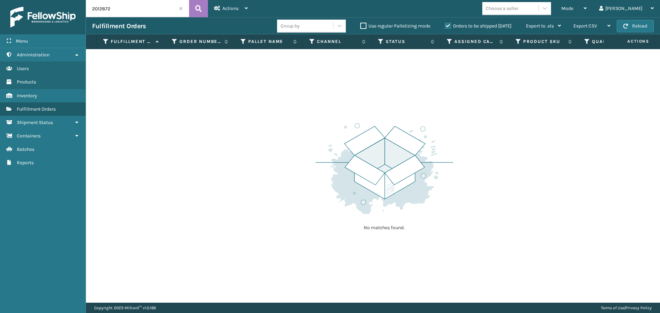
click at [447, 27] on label "Orders to be shipped [DATE]" at bounding box center [478, 26] width 67 height 6
click at [445, 26] on input "Orders to be shipped [DATE]" at bounding box center [445, 24] width 0 height 4
click at [573, 7] on span "Mode" at bounding box center [567, 8] width 12 height 6
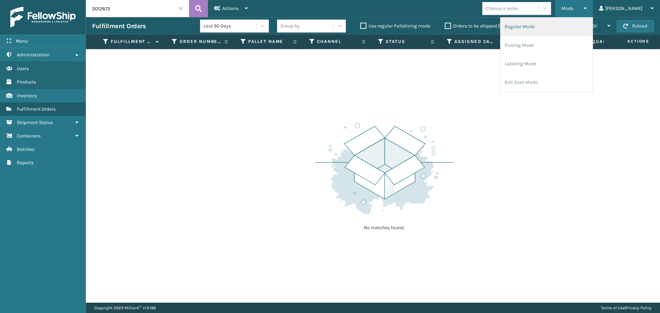
click at [552, 32] on li "Regular Mode" at bounding box center [546, 27] width 92 height 19
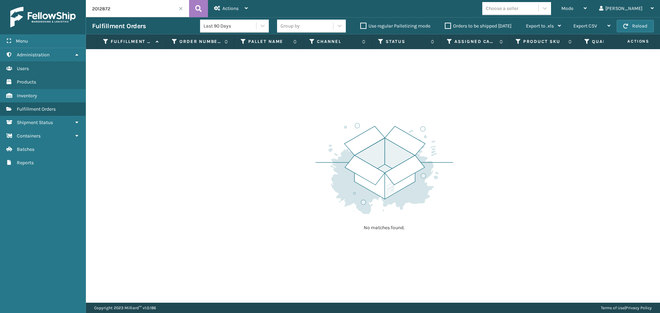
click at [116, 7] on input "2012872" at bounding box center [137, 8] width 103 height 17
click at [586, 5] on div "Mode" at bounding box center [573, 8] width 25 height 17
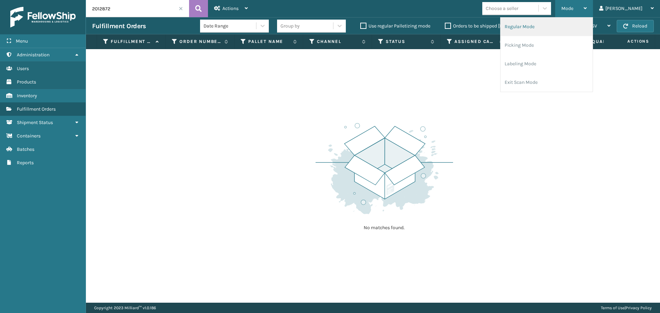
click at [558, 25] on li "Regular Mode" at bounding box center [546, 27] width 92 height 19
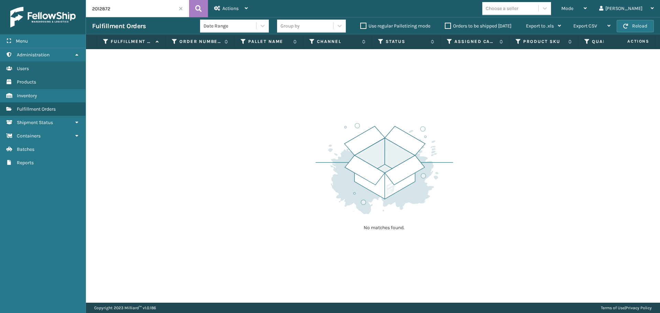
drag, startPoint x: 127, startPoint y: 13, endPoint x: 92, endPoint y: 11, distance: 35.1
click at [92, 11] on input "2012872" at bounding box center [137, 8] width 103 height 17
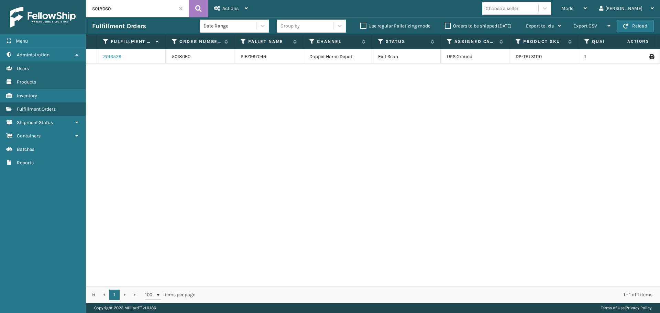
click at [115, 57] on link "2016529" at bounding box center [112, 56] width 18 height 7
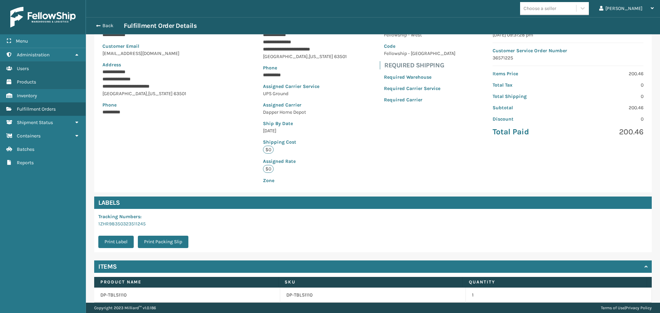
scroll to position [100, 0]
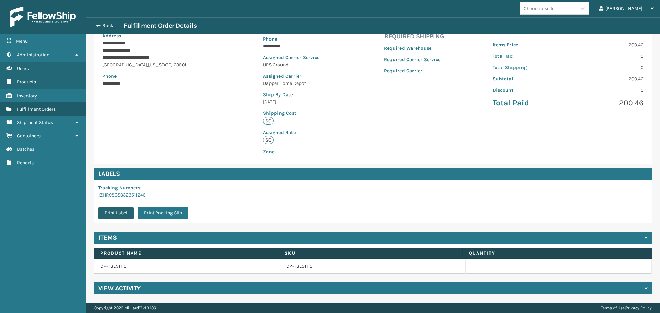
click at [112, 217] on button "Print Label" at bounding box center [115, 213] width 35 height 12
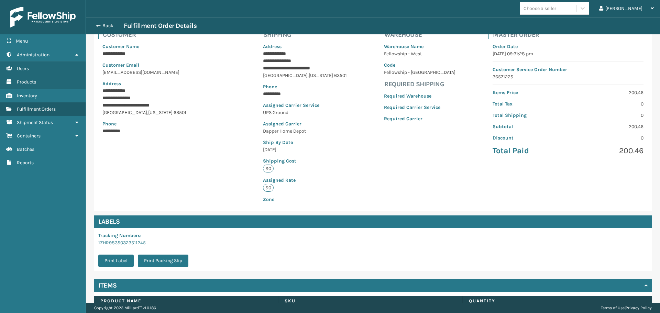
scroll to position [0, 0]
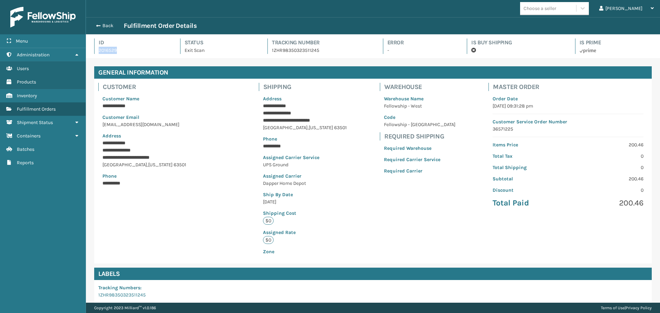
drag, startPoint x: 99, startPoint y: 49, endPoint x: 116, endPoint y: 48, distance: 16.9
click at [116, 48] on p "2016529" at bounding box center [133, 50] width 69 height 7
copy p "2016529"
click at [102, 26] on button "Back" at bounding box center [108, 26] width 32 height 6
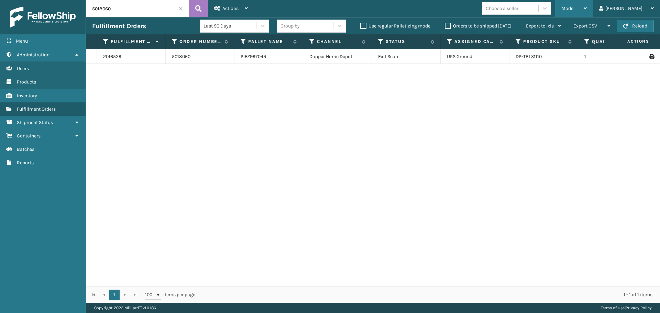
click at [586, 15] on div "Mode" at bounding box center [573, 8] width 25 height 17
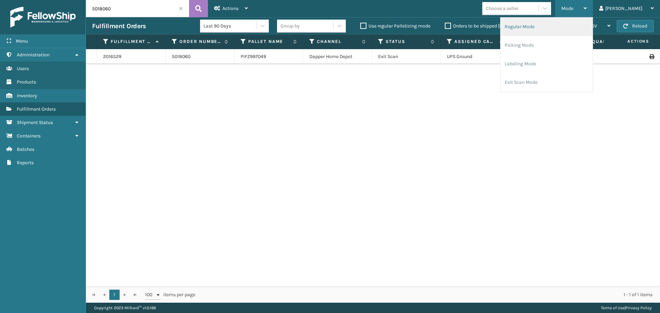
click at [557, 31] on li "Regular Mode" at bounding box center [546, 27] width 92 height 19
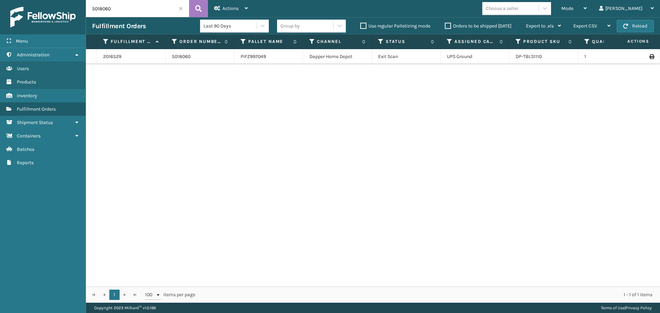
click at [182, 9] on span at bounding box center [181, 9] width 4 height 4
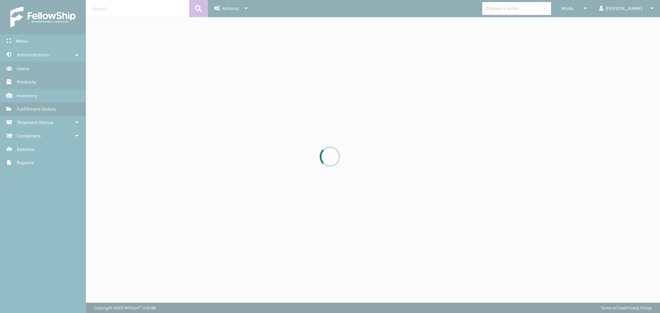
click at [581, 10] on div at bounding box center [330, 156] width 660 height 313
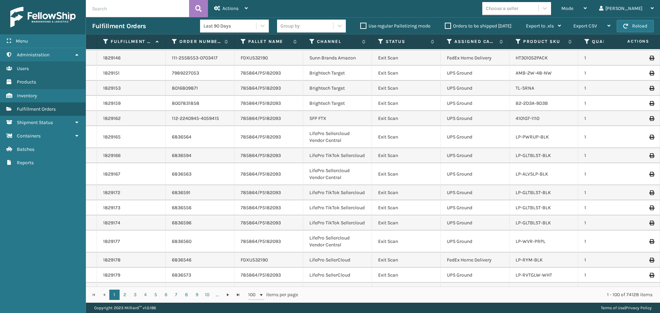
scroll to position [1430, 0]
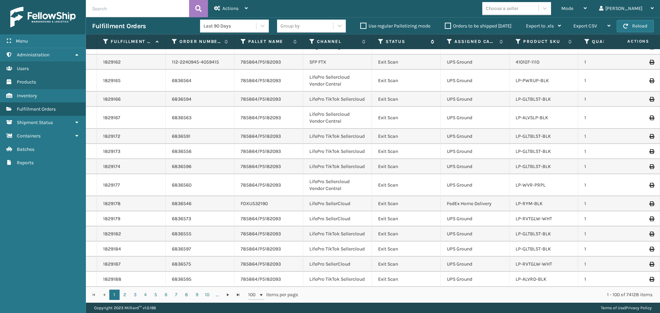
click at [380, 41] on icon at bounding box center [380, 41] width 5 height 6
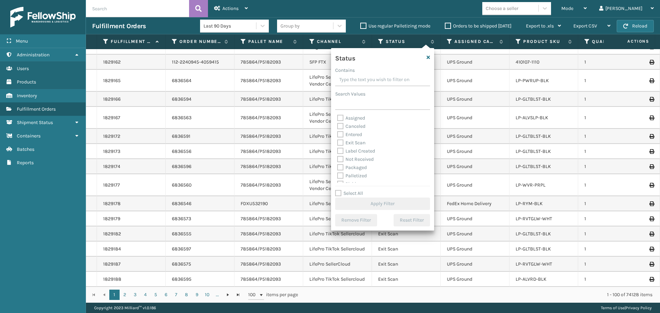
scroll to position [34, 0]
click at [356, 150] on label "Picking" at bounding box center [349, 150] width 24 height 6
click at [337, 150] on input "Picking" at bounding box center [337, 148] width 0 height 4
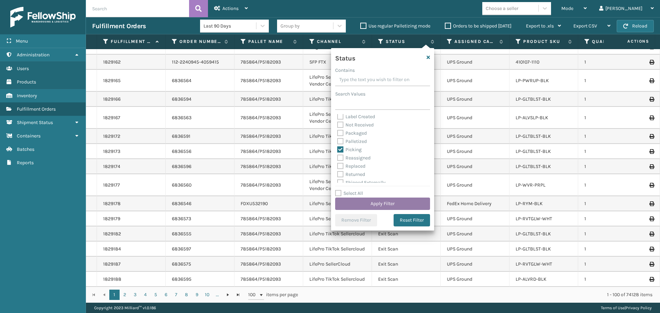
click at [376, 204] on button "Apply Filter" at bounding box center [382, 204] width 95 height 12
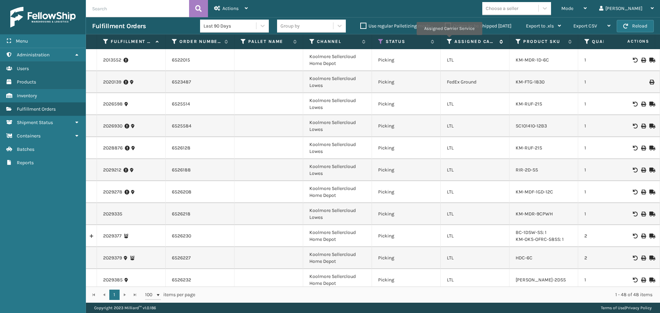
click at [449, 40] on icon at bounding box center [449, 41] width 5 height 6
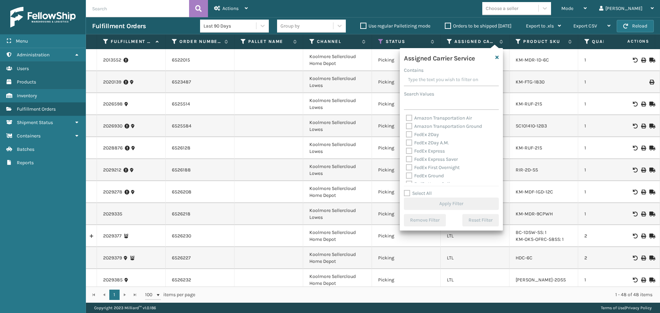
click at [426, 191] on label "Select All" at bounding box center [418, 193] width 28 height 6
click at [426, 190] on input "Select All" at bounding box center [455, 189] width 103 height 1
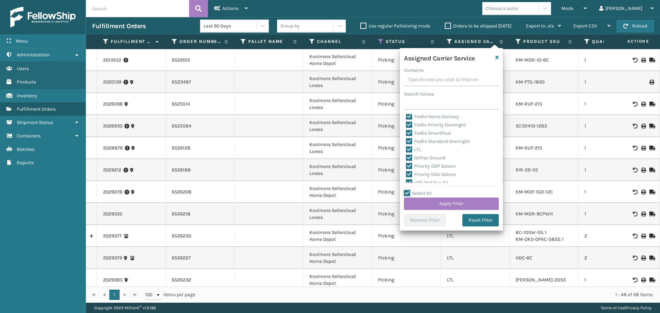
scroll to position [69, 0]
click at [414, 148] on label "LTL" at bounding box center [413, 148] width 15 height 6
click at [406, 148] on input "LTL" at bounding box center [406, 146] width 0 height 4
click at [452, 204] on button "Apply Filter" at bounding box center [451, 204] width 95 height 12
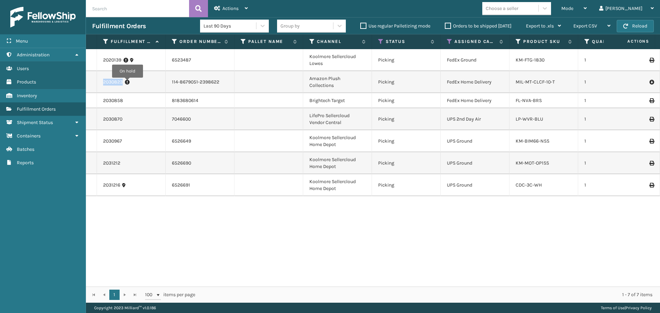
drag, startPoint x: 103, startPoint y: 83, endPoint x: 127, endPoint y: 82, distance: 24.7
click at [127, 82] on td "2030823" at bounding box center [131, 82] width 69 height 22
copy link "2030823"
click at [99, 85] on td "2030823" at bounding box center [131, 82] width 69 height 22
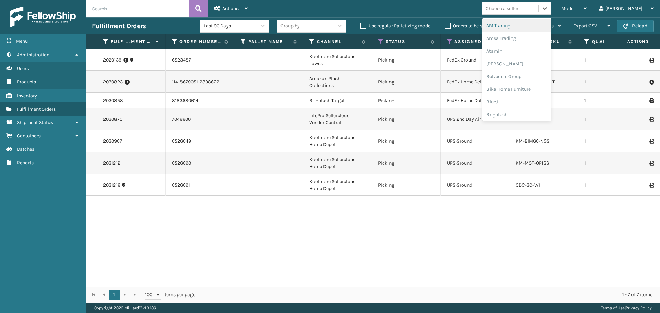
click at [538, 7] on div "Choose a seller" at bounding box center [510, 8] width 56 height 11
click at [529, 63] on div "Koolmore" at bounding box center [516, 61] width 69 height 13
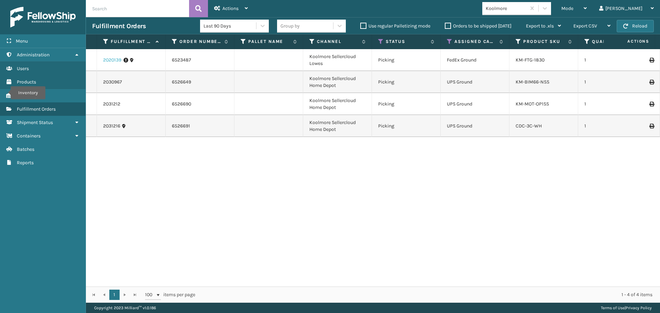
click at [109, 57] on link "2020139" at bounding box center [112, 60] width 18 height 7
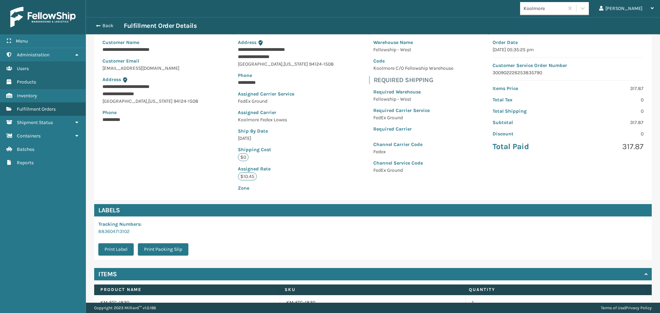
scroll to position [93, 0]
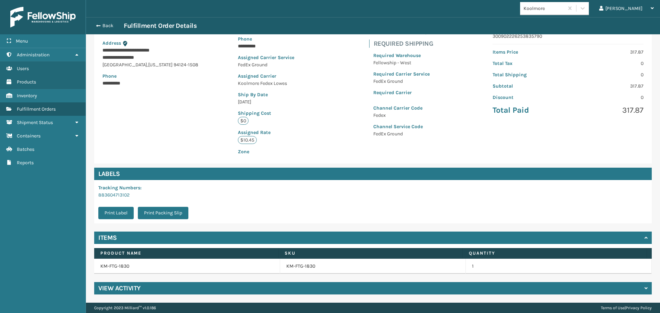
click at [338, 291] on div "View Activity" at bounding box center [372, 288] width 557 height 12
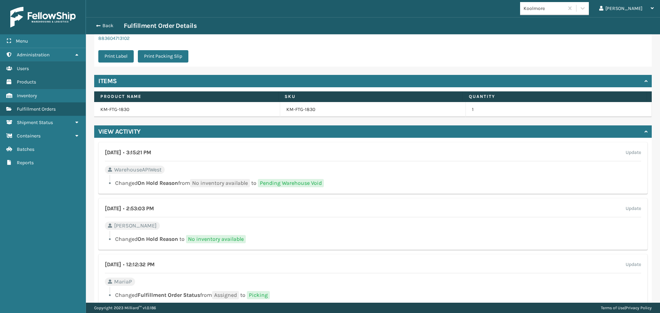
scroll to position [299, 0]
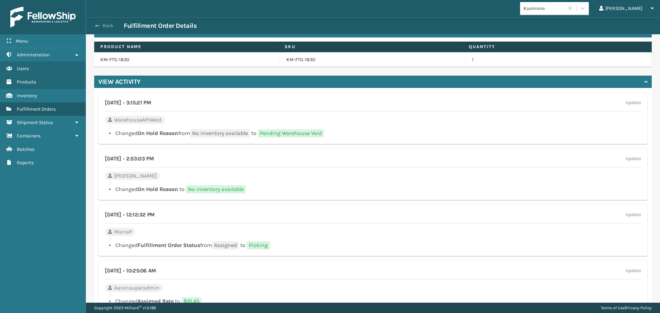
click at [99, 25] on span "button" at bounding box center [97, 25] width 4 height 5
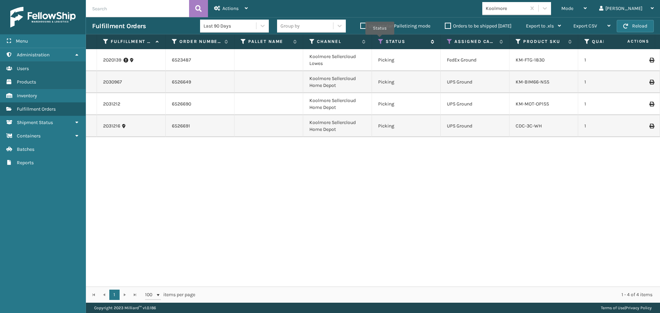
click at [380, 40] on icon at bounding box center [380, 41] width 5 height 6
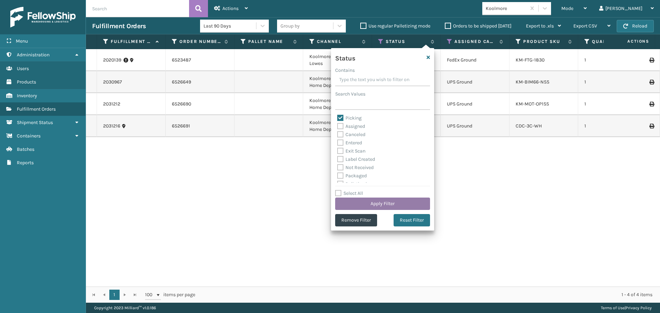
click at [378, 203] on button "Apply Filter" at bounding box center [382, 204] width 95 height 12
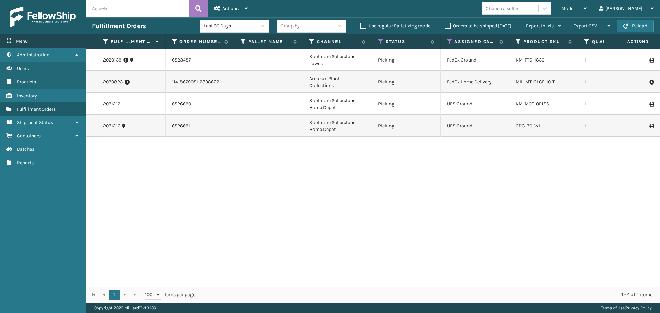
click at [0, 43] on div "Menu" at bounding box center [43, 41] width 86 height 14
